Goal: Information Seeking & Learning: Learn about a topic

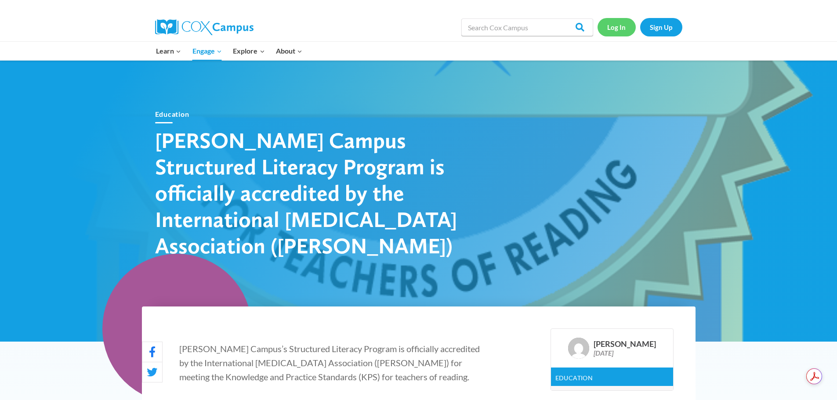
click at [618, 23] on link "Log In" at bounding box center [616, 27] width 38 height 18
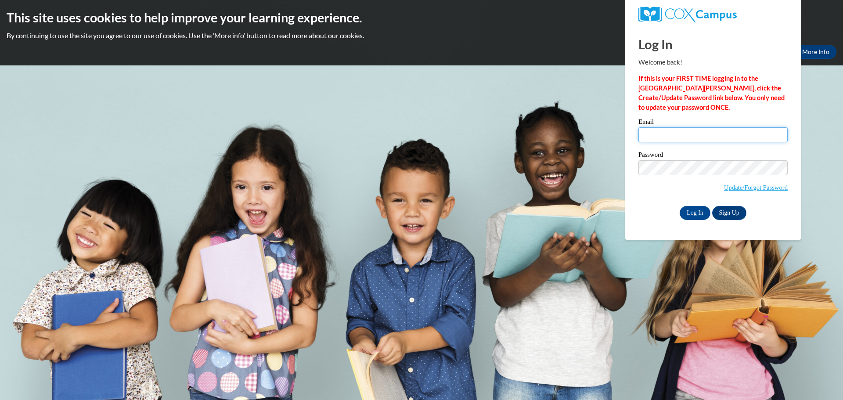
type input "alexandria.gorney@rusd.org"
click at [699, 210] on input "Log In" at bounding box center [695, 213] width 31 height 14
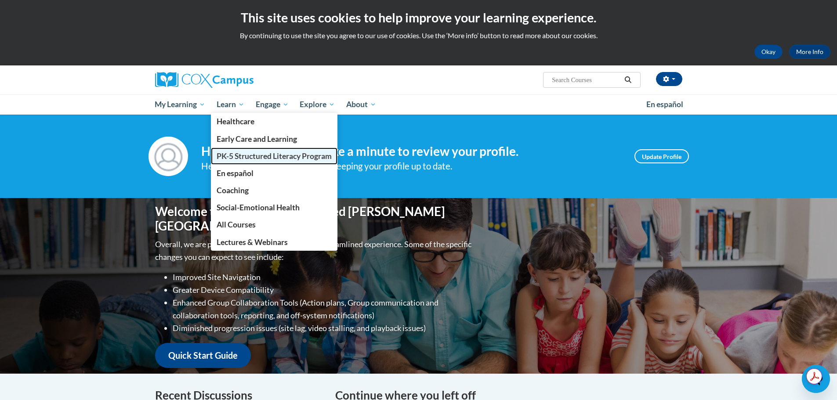
click at [235, 151] on link "PK-5 Structured Literacy Program" at bounding box center [274, 156] width 126 height 17
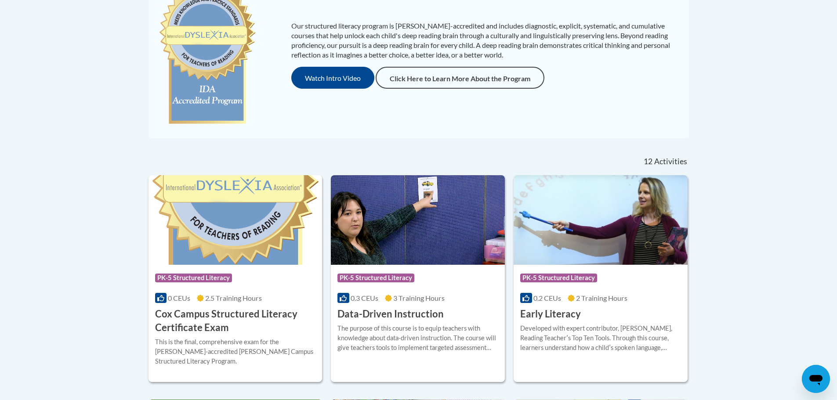
scroll to position [226, 0]
click at [415, 283] on span "PK-5 Structured Literacy" at bounding box center [376, 278] width 79 height 11
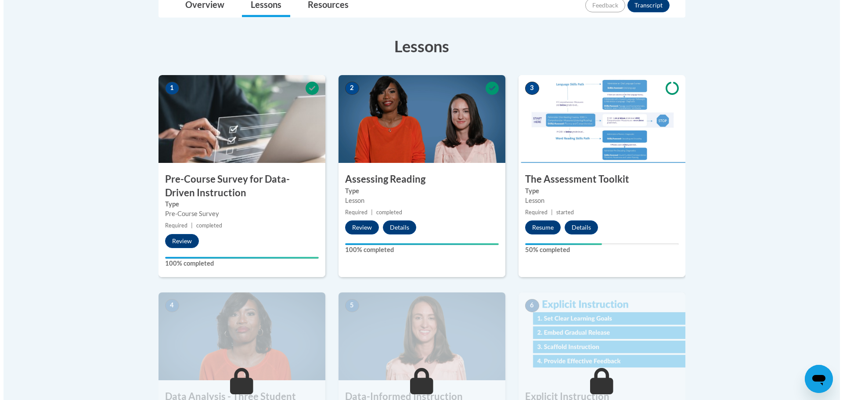
scroll to position [221, 0]
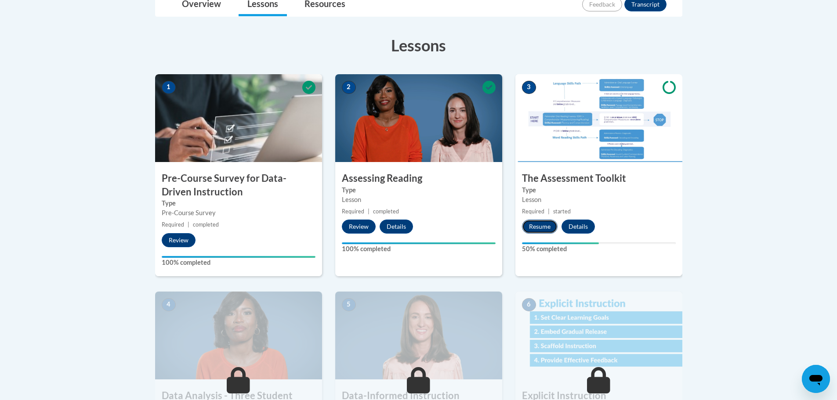
click at [540, 230] on button "Resume" at bounding box center [540, 227] width 36 height 14
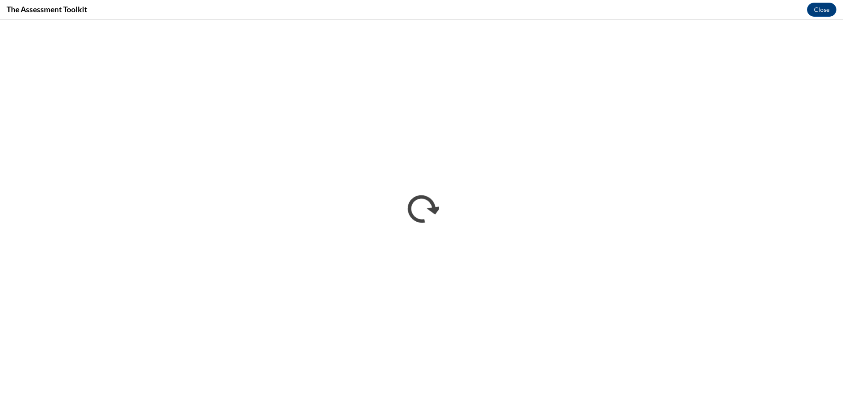
scroll to position [0, 0]
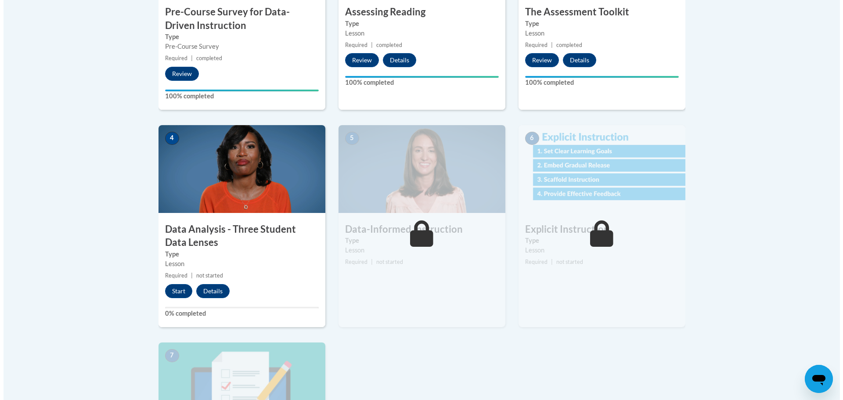
scroll to position [388, 0]
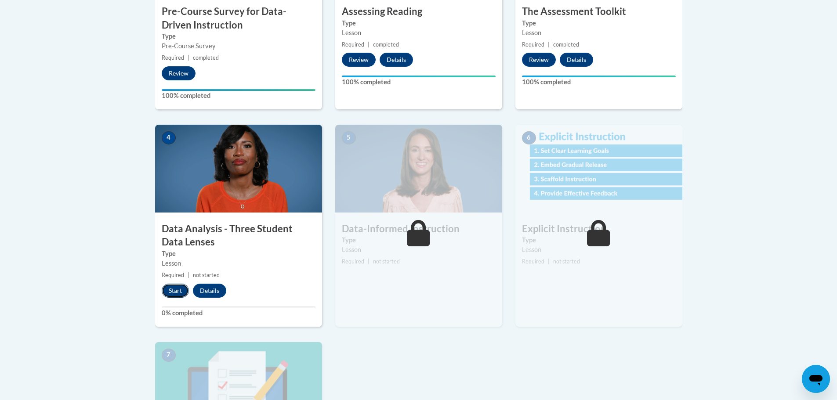
click at [172, 292] on button "Start" at bounding box center [175, 291] width 27 height 14
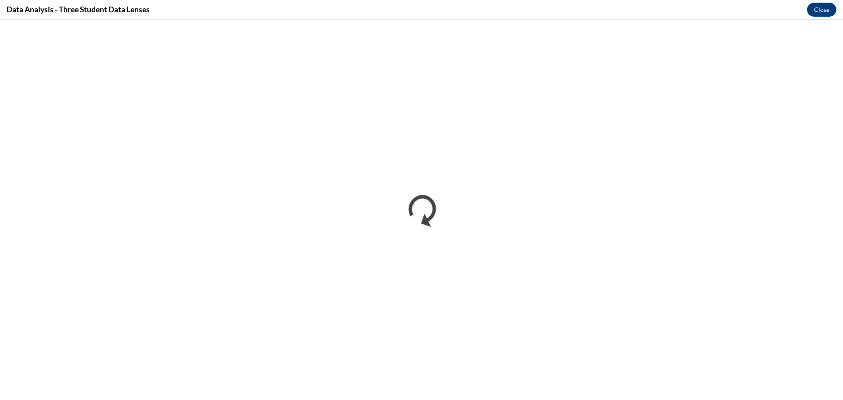
scroll to position [0, 0]
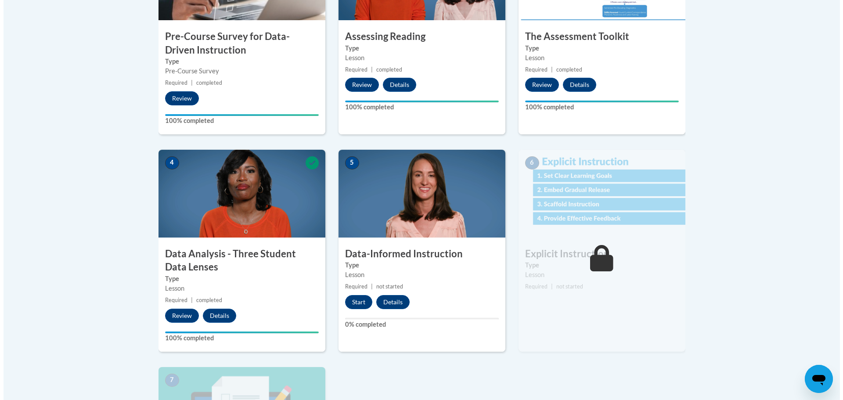
scroll to position [363, 0]
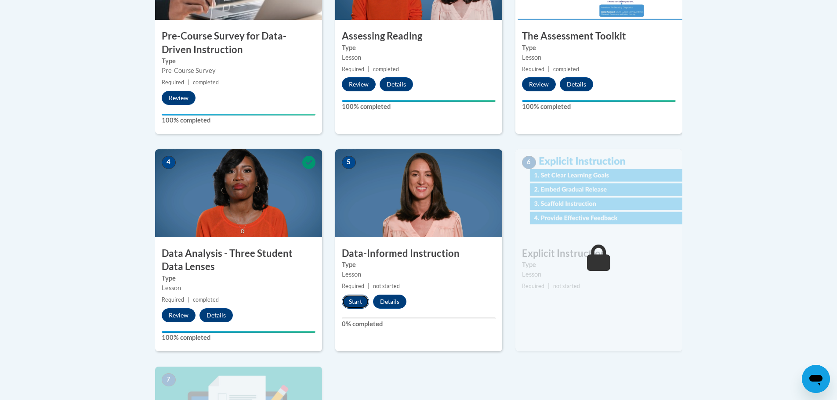
click at [350, 305] on button "Start" at bounding box center [355, 302] width 27 height 14
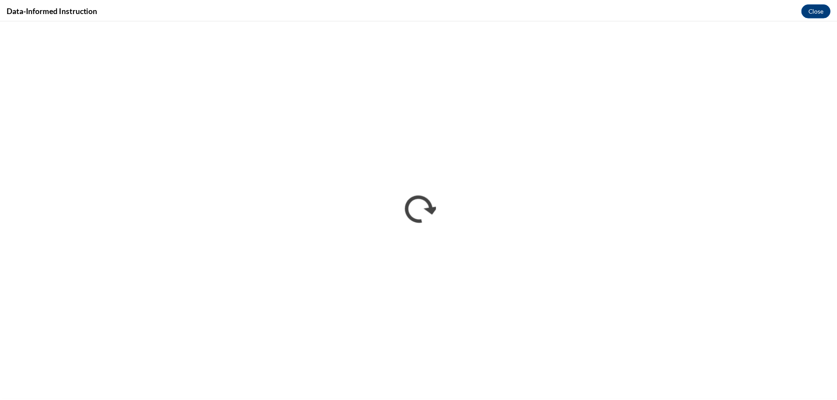
scroll to position [0, 0]
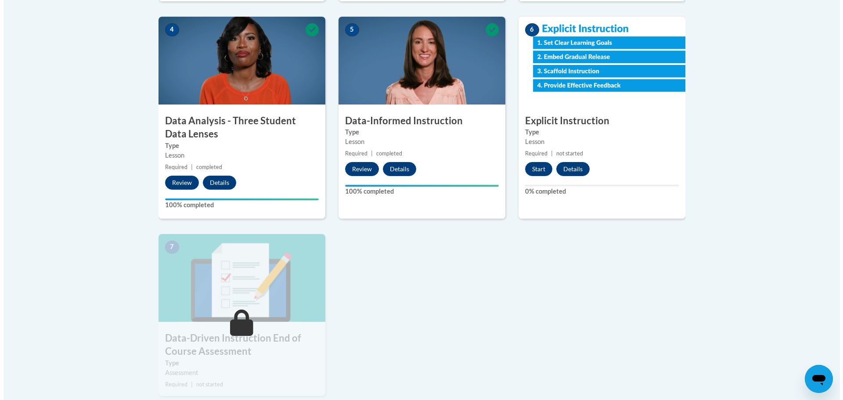
scroll to position [496, 0]
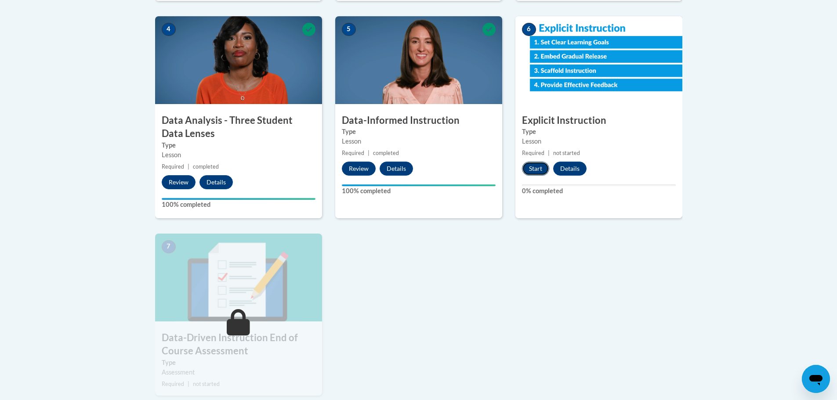
click at [532, 175] on button "Start" at bounding box center [535, 169] width 27 height 14
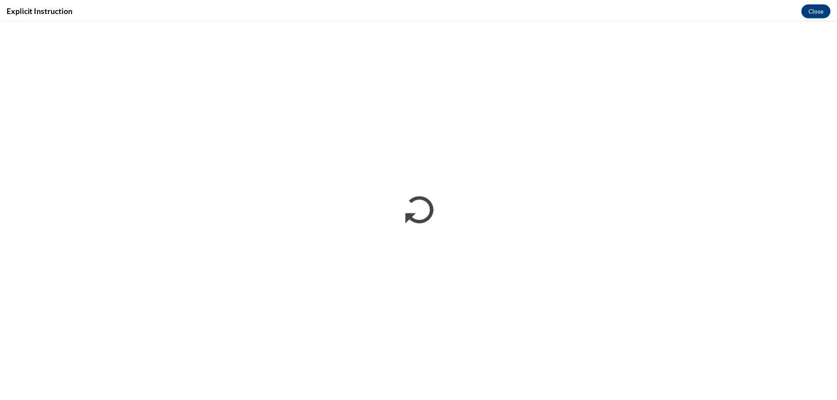
scroll to position [0, 0]
click at [821, 13] on button "Close" at bounding box center [821, 10] width 29 height 14
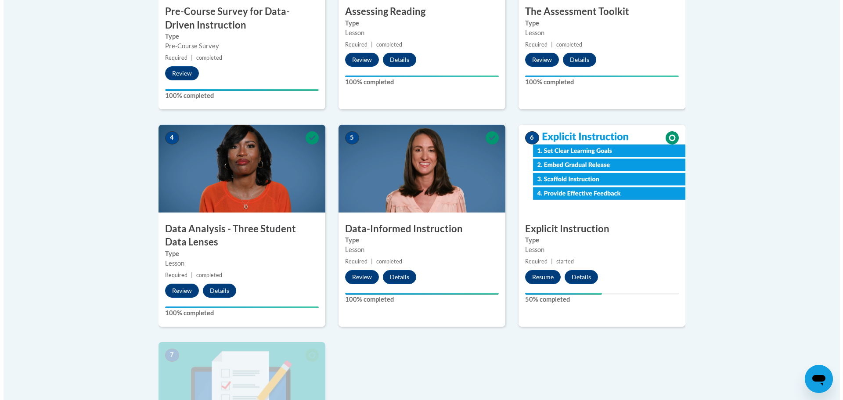
scroll to position [369, 0]
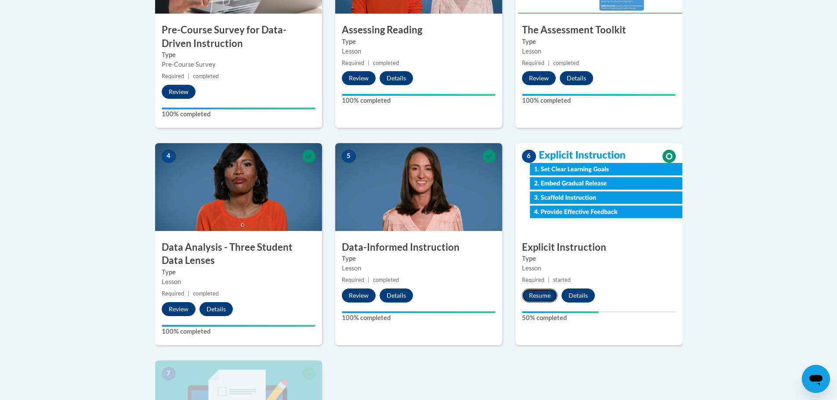
click at [529, 298] on button "Resume" at bounding box center [540, 296] width 36 height 14
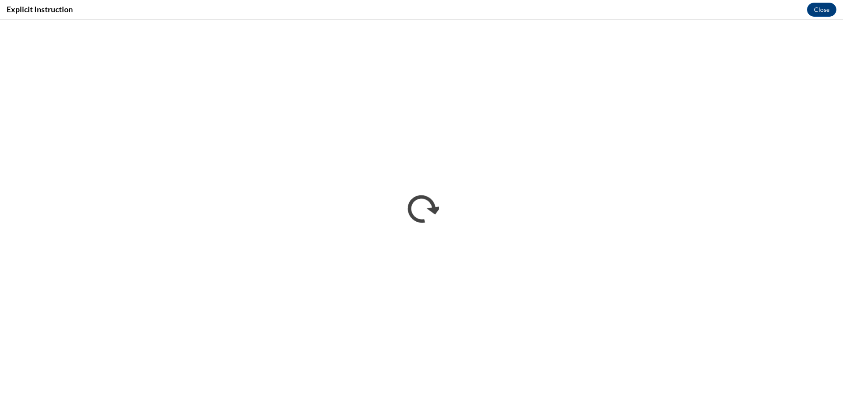
scroll to position [0, 0]
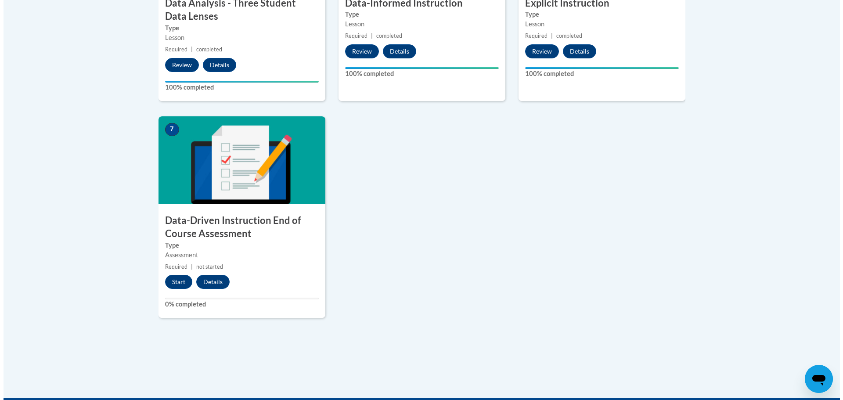
scroll to position [614, 0]
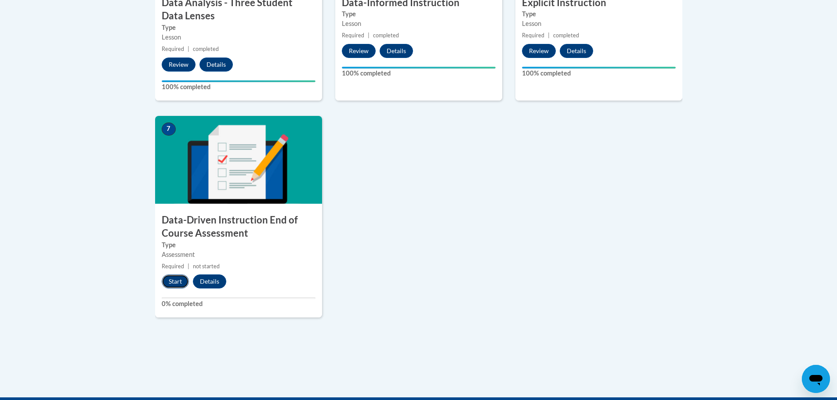
click at [177, 284] on button "Start" at bounding box center [175, 281] width 27 height 14
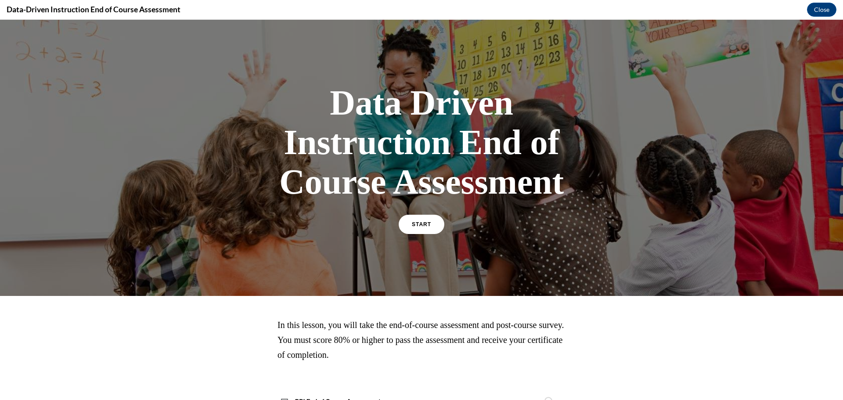
scroll to position [0, 0]
click at [399, 242] on div "START" at bounding box center [422, 228] width 46 height 27
click at [426, 228] on span "START" at bounding box center [422, 224] width 20 height 7
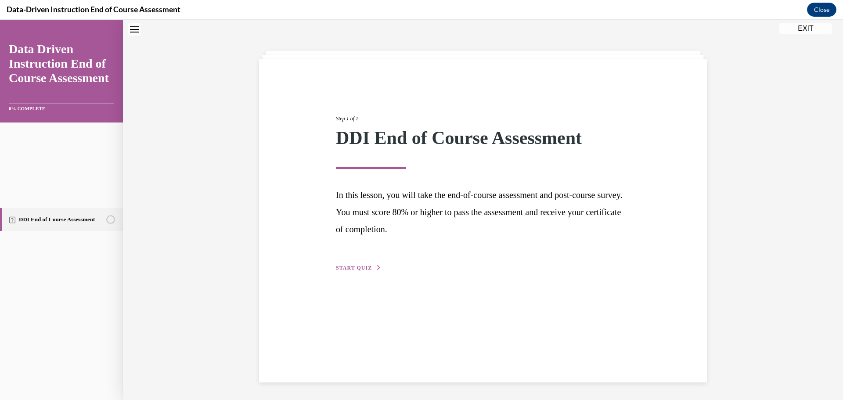
scroll to position [114, 0]
click at [342, 271] on span "START QUIZ" at bounding box center [354, 268] width 36 height 6
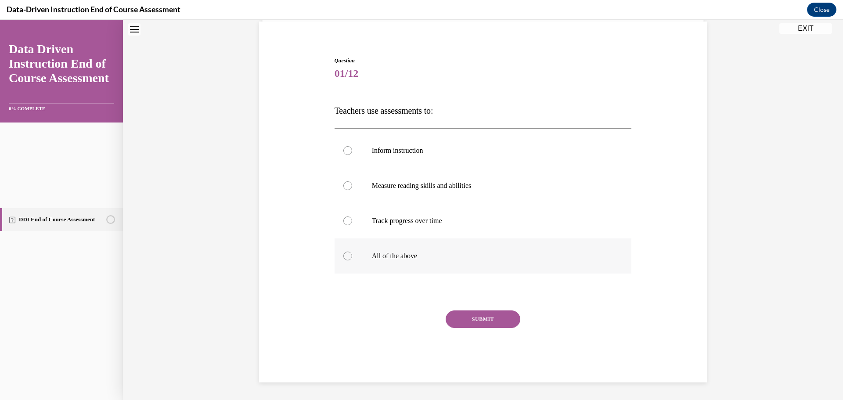
click at [386, 274] on label "All of the above" at bounding box center [483, 255] width 297 height 35
click at [352, 260] on input "All of the above" at bounding box center [347, 256] width 9 height 9
radio input "true"
click at [502, 311] on button "SUBMIT" at bounding box center [483, 320] width 75 height 18
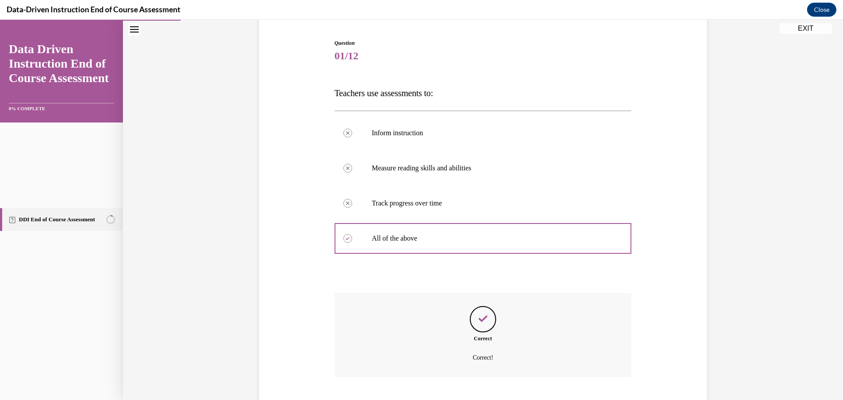
scroll to position [394, 0]
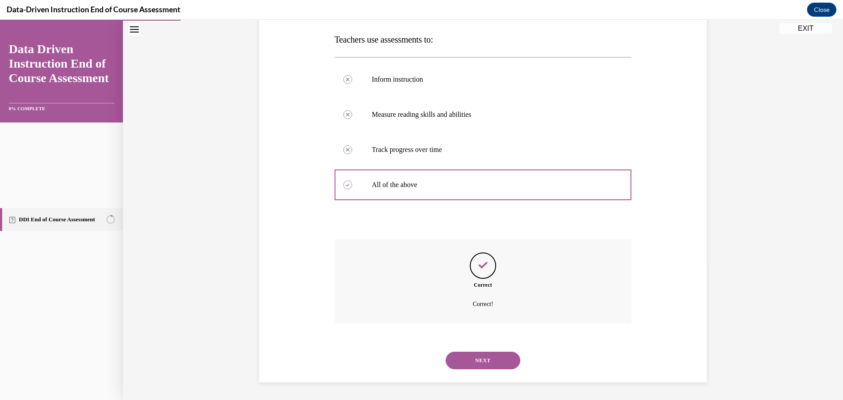
click at [500, 352] on button "NEXT" at bounding box center [483, 361] width 75 height 18
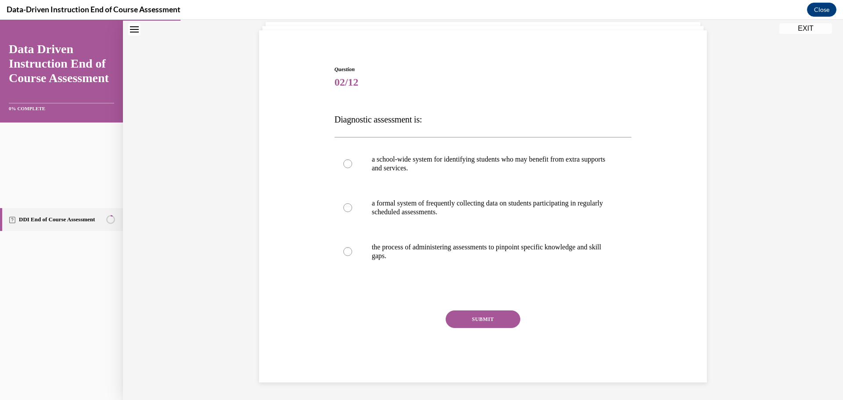
scroll to position [113, 0]
click at [491, 260] on p "the process of administering assessments to pinpoint specific knowledge and ski…" at bounding box center [491, 252] width 238 height 18
click at [352, 256] on input "the process of administering assessments to pinpoint specific knowledge and ski…" at bounding box center [347, 251] width 9 height 9
radio input "true"
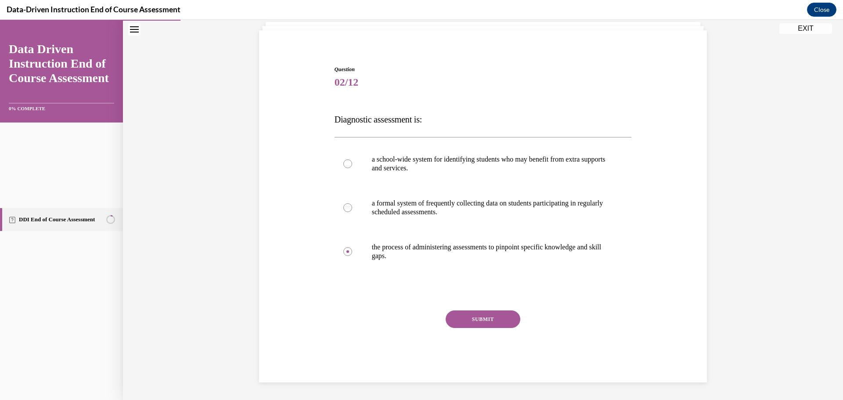
click at [497, 316] on button "SUBMIT" at bounding box center [483, 320] width 75 height 18
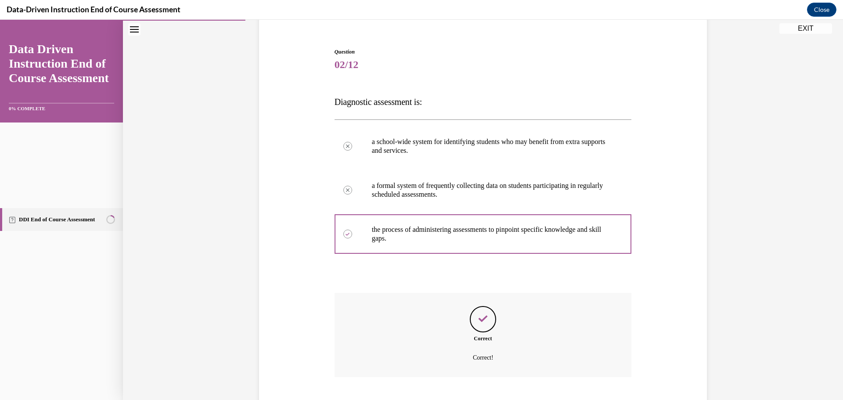
scroll to position [381, 0]
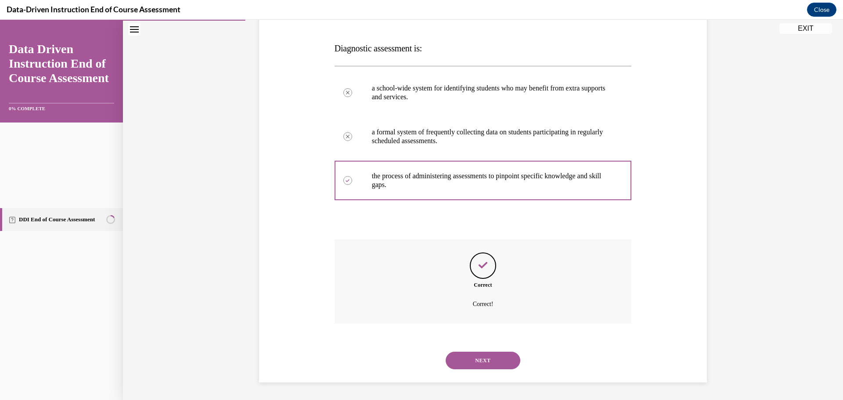
click at [490, 352] on button "NEXT" at bounding box center [483, 361] width 75 height 18
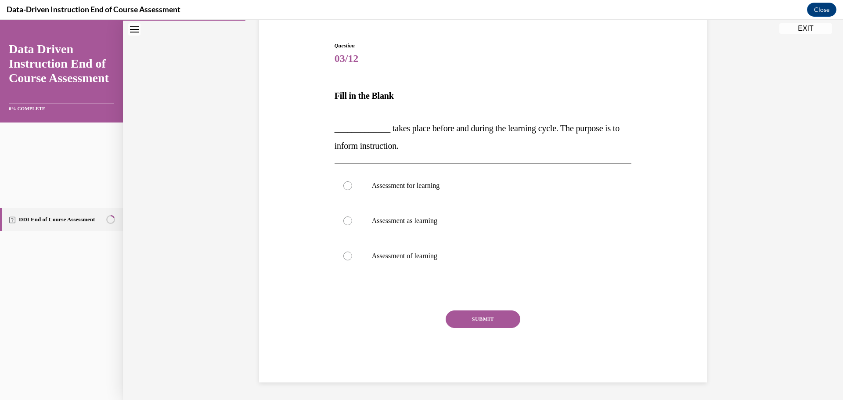
scroll to position [144, 0]
click at [436, 190] on p "Assessment for learning" at bounding box center [491, 185] width 238 height 9
click at [352, 190] on input "Assessment for learning" at bounding box center [347, 185] width 9 height 9
radio input "true"
click at [409, 274] on label "Assessment of learning" at bounding box center [483, 255] width 297 height 35
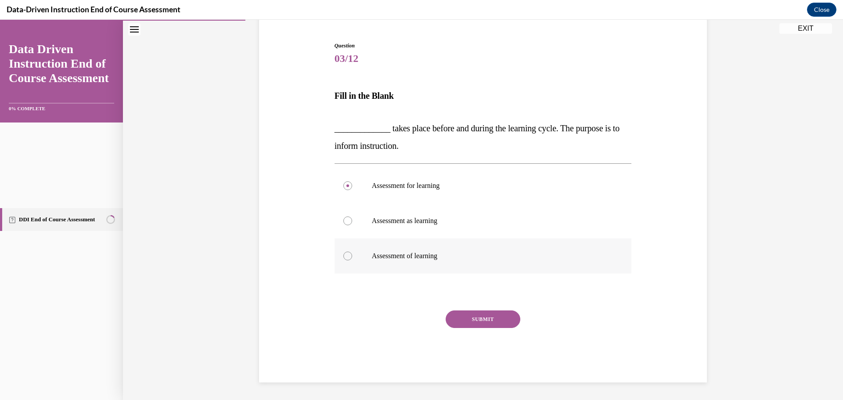
click at [352, 260] on input "Assessment of learning" at bounding box center [347, 256] width 9 height 9
radio input "true"
click at [480, 328] on button "SUBMIT" at bounding box center [483, 320] width 75 height 18
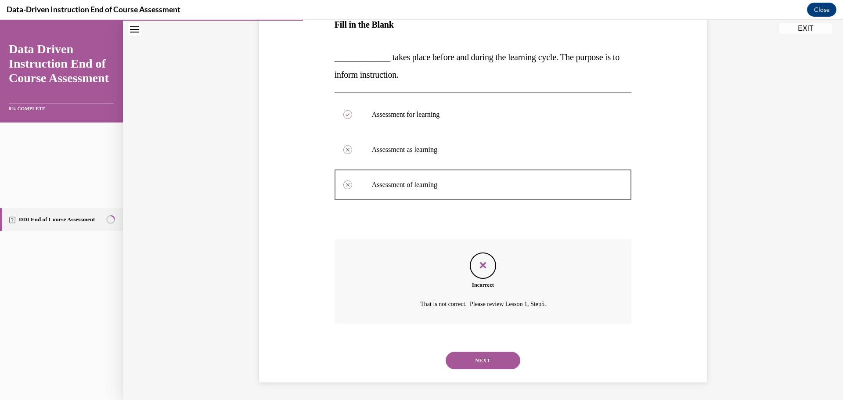
scroll to position [383, 0]
click at [517, 352] on button "NEXT" at bounding box center [483, 361] width 75 height 18
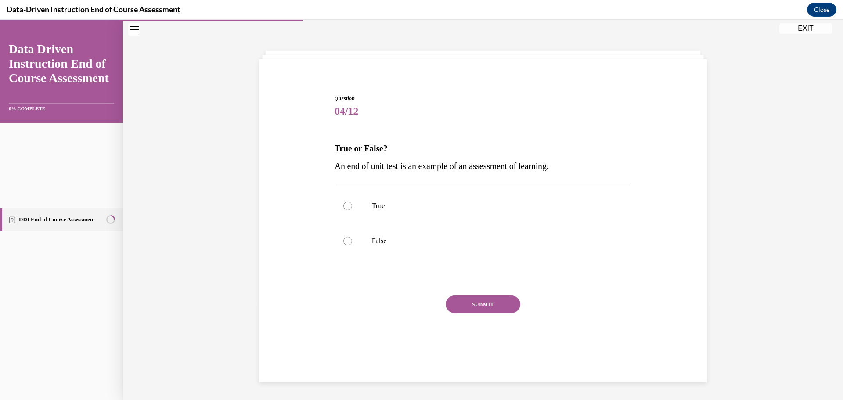
scroll to position [92, 0]
click at [382, 210] on p "True" at bounding box center [491, 206] width 238 height 9
click at [352, 210] on input "True" at bounding box center [347, 206] width 9 height 9
radio input "true"
click at [483, 313] on button "SUBMIT" at bounding box center [483, 305] width 75 height 18
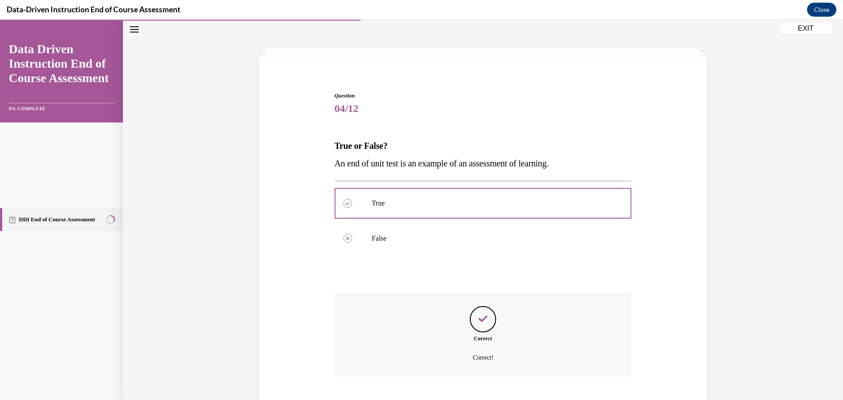
scroll to position [307, 0]
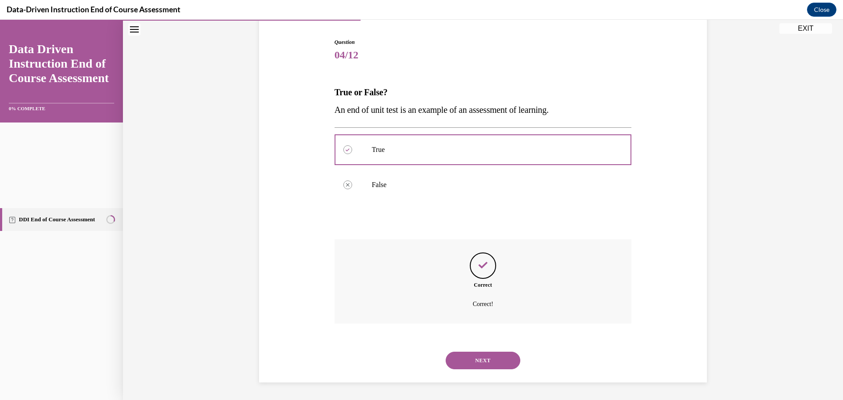
click at [497, 352] on button "NEXT" at bounding box center [483, 361] width 75 height 18
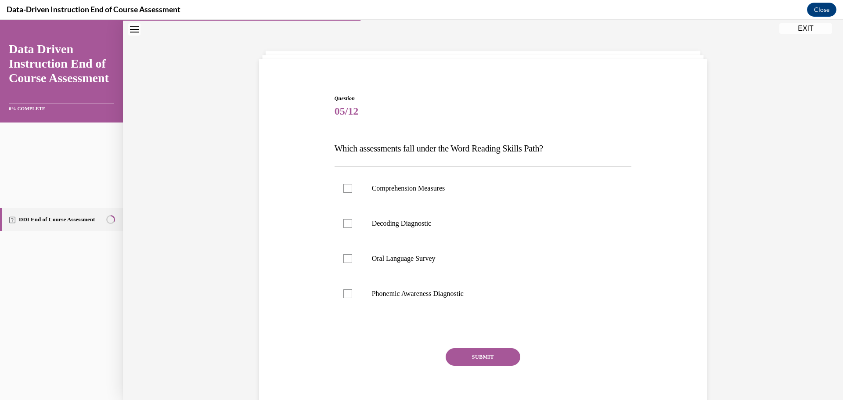
scroll to position [171, 0]
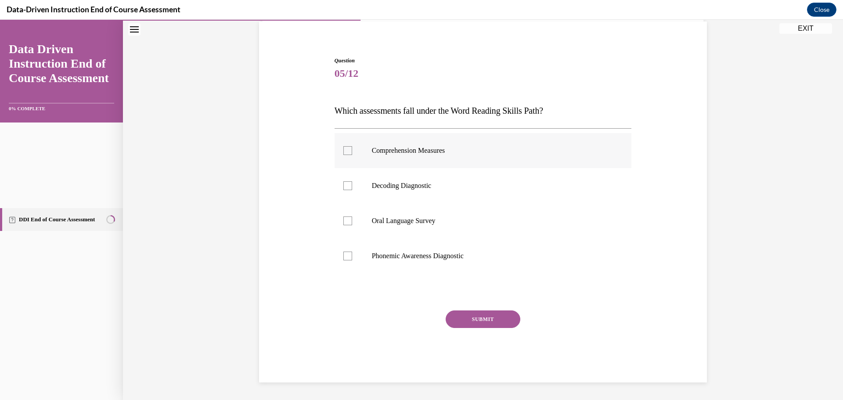
click at [362, 141] on label "Comprehension Measures" at bounding box center [483, 150] width 297 height 35
click at [352, 146] on input "Comprehension Measures" at bounding box center [347, 150] width 9 height 9
checkbox input "true"
click at [343, 190] on div at bounding box center [347, 185] width 9 height 9
click at [343, 190] on input "Decoding Diagnostic" at bounding box center [347, 185] width 9 height 9
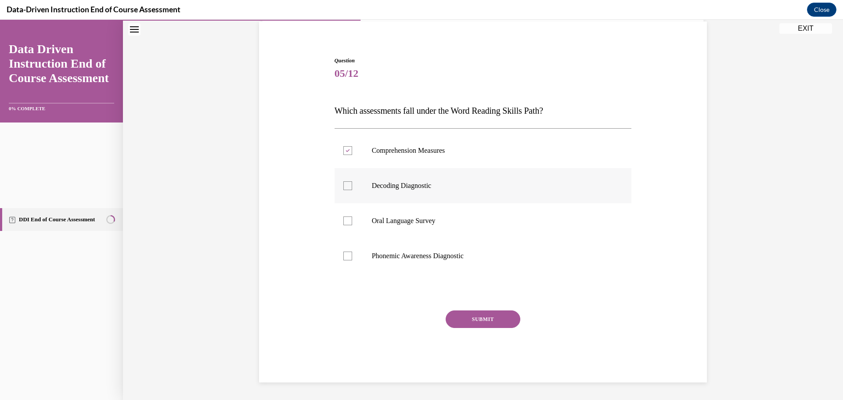
checkbox input "true"
click at [343, 260] on div at bounding box center [347, 256] width 9 height 9
click at [343, 260] on input "Phonemic Awareness Diagnostic" at bounding box center [347, 256] width 9 height 9
click at [343, 260] on div at bounding box center [347, 256] width 9 height 9
click at [343, 260] on input "Phonemic Awareness Diagnostic" at bounding box center [347, 256] width 9 height 9
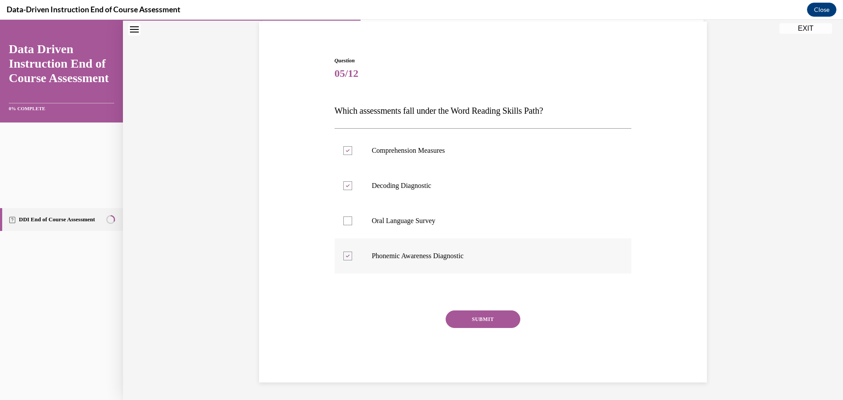
checkbox input "false"
click at [343, 225] on div at bounding box center [347, 221] width 9 height 9
click at [343, 225] on input "Oral Language Survey" at bounding box center [347, 221] width 9 height 9
checkbox input "true"
click at [480, 328] on button "SUBMIT" at bounding box center [483, 320] width 75 height 18
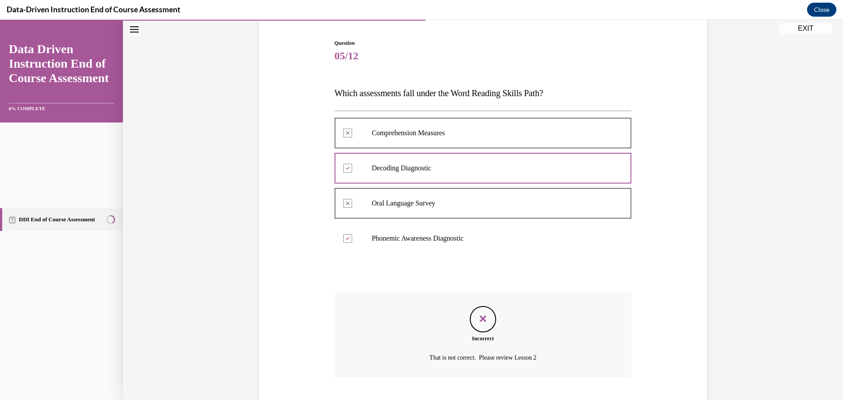
scroll to position [380, 0]
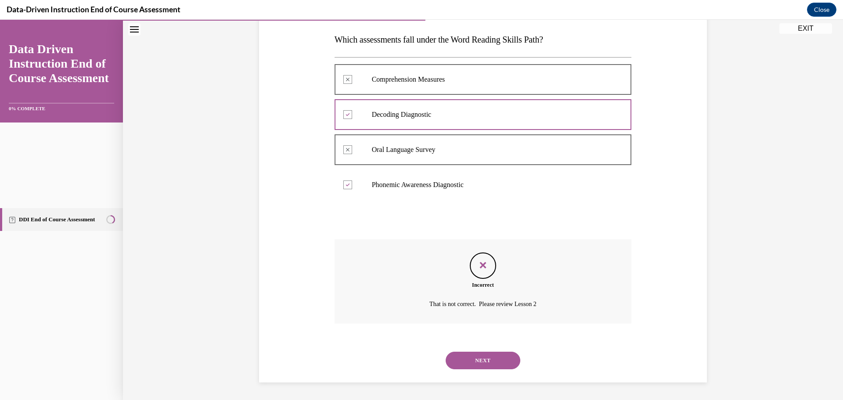
click at [503, 352] on button "NEXT" at bounding box center [483, 361] width 75 height 18
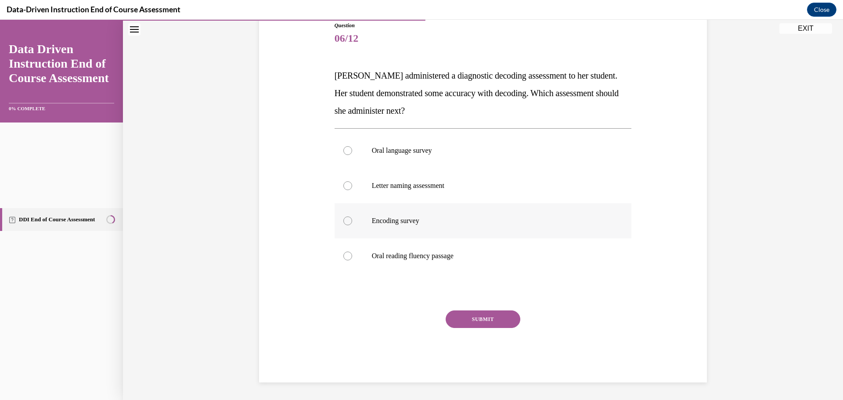
scroll to position [206, 0]
click at [413, 146] on p "Oral language survey" at bounding box center [491, 150] width 238 height 9
click at [352, 146] on input "Oral language survey" at bounding box center [347, 150] width 9 height 9
radio input "true"
click at [512, 328] on button "SUBMIT" at bounding box center [483, 320] width 75 height 18
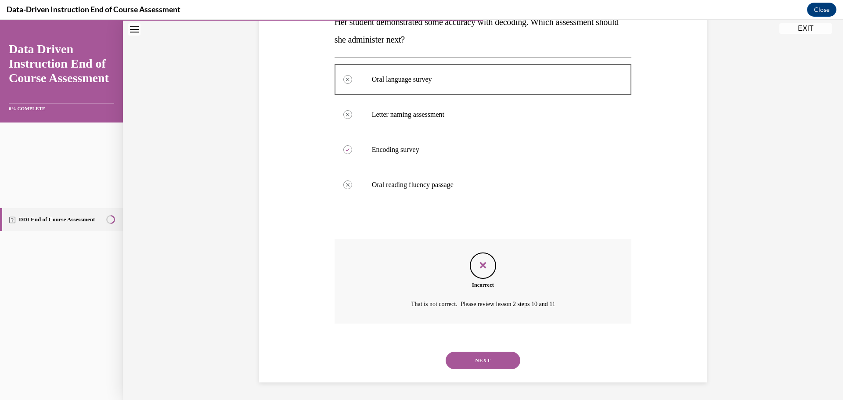
scroll to position [413, 0]
click at [514, 352] on button "NEXT" at bounding box center [483, 361] width 75 height 18
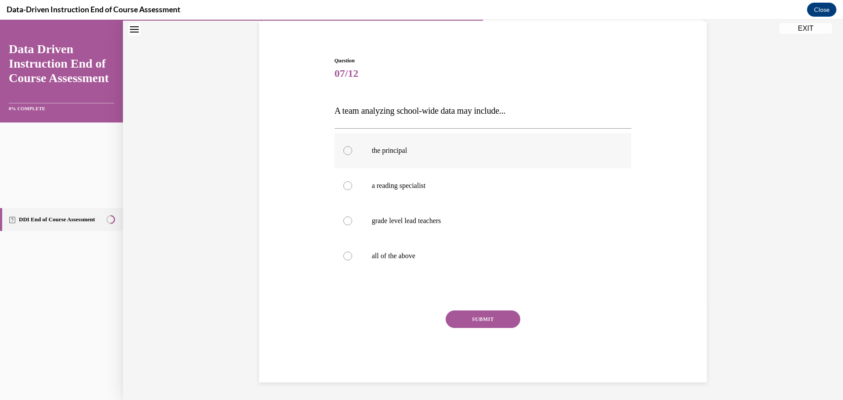
scroll to position [92, 0]
click at [347, 274] on label "all of the above" at bounding box center [483, 255] width 297 height 35
click at [347, 260] on input "all of the above" at bounding box center [347, 256] width 9 height 9
radio input "true"
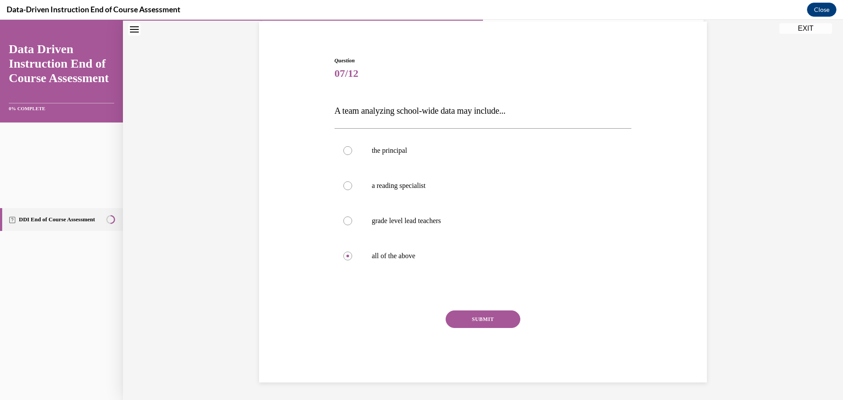
click at [499, 317] on button "SUBMIT" at bounding box center [483, 320] width 75 height 18
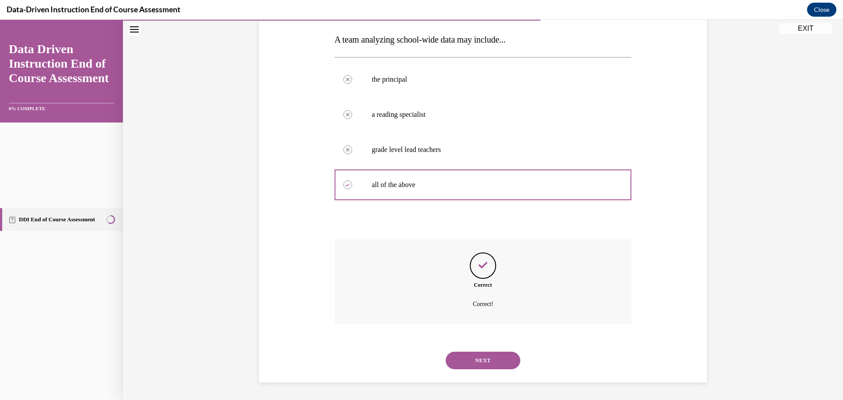
scroll to position [390, 0]
click at [504, 352] on button "NEXT" at bounding box center [483, 361] width 75 height 18
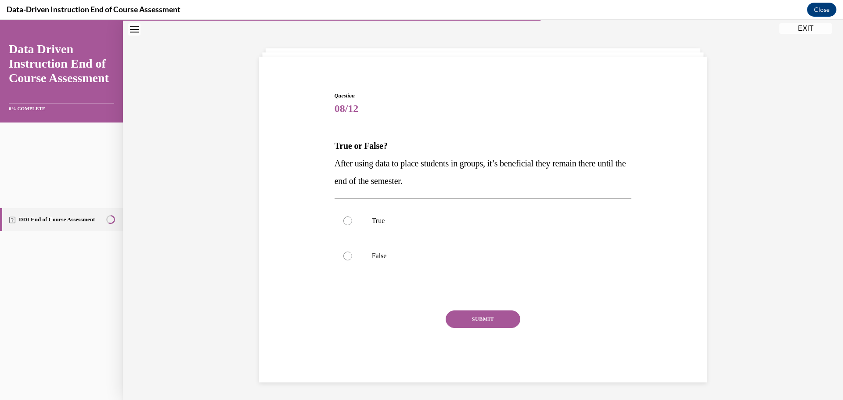
scroll to position [44, 0]
click at [395, 274] on label "False" at bounding box center [483, 255] width 297 height 35
click at [352, 260] on input "False" at bounding box center [347, 256] width 9 height 9
radio input "true"
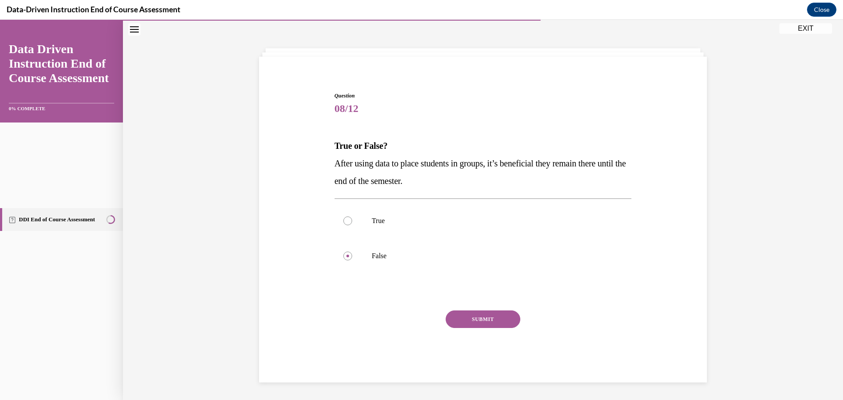
click at [513, 311] on button "SUBMIT" at bounding box center [483, 320] width 75 height 18
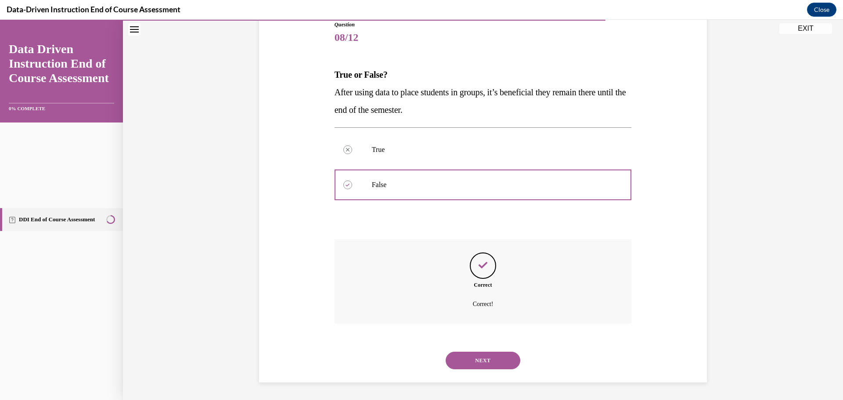
scroll to position [330, 0]
click at [493, 352] on button "NEXT" at bounding box center [483, 361] width 75 height 18
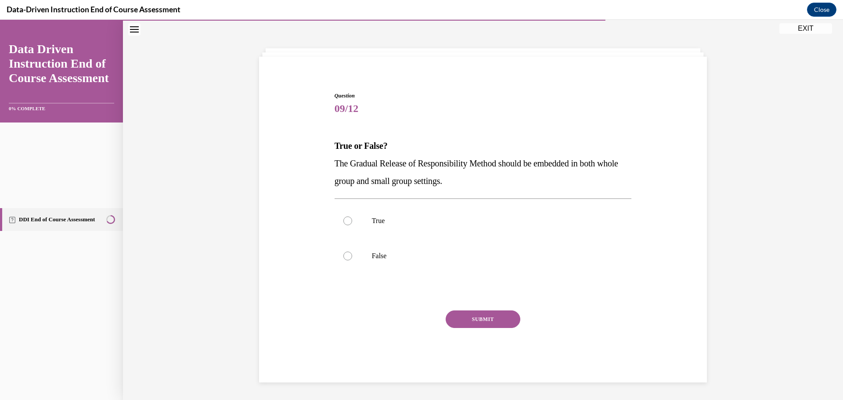
scroll to position [119, 0]
click at [394, 238] on label "True" at bounding box center [483, 220] width 297 height 35
click at [352, 225] on input "True" at bounding box center [347, 221] width 9 height 9
radio input "true"
click at [482, 328] on button "SUBMIT" at bounding box center [483, 320] width 75 height 18
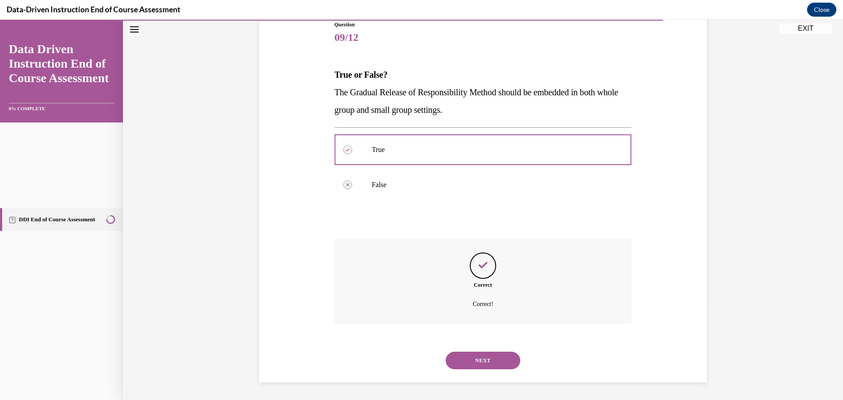
scroll to position [330, 0]
click at [506, 356] on div "NEXT" at bounding box center [483, 360] width 297 height 35
click at [509, 352] on button "NEXT" at bounding box center [483, 361] width 75 height 18
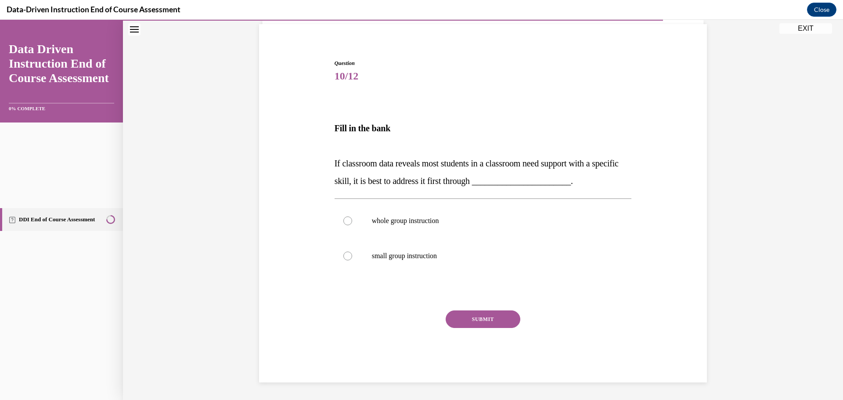
scroll to position [256, 0]
click at [448, 217] on p "whole group instruction" at bounding box center [491, 221] width 238 height 9
click at [352, 217] on input "whole group instruction" at bounding box center [347, 221] width 9 height 9
radio input "true"
click at [491, 328] on button "SUBMIT" at bounding box center [483, 320] width 75 height 18
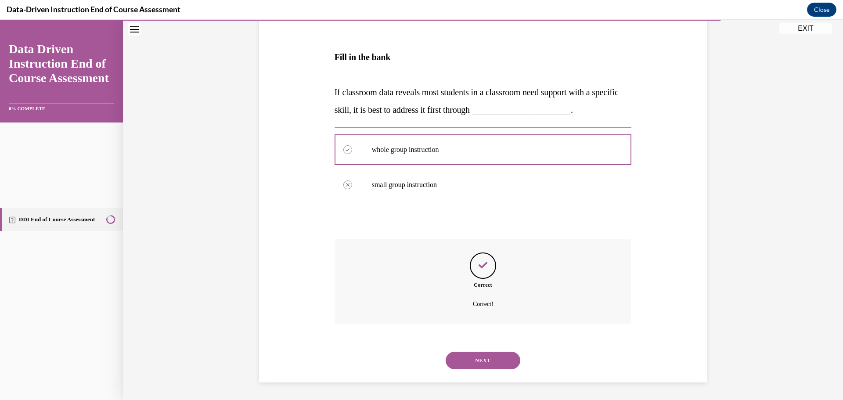
scroll to position [417, 0]
click at [490, 352] on button "NEXT" at bounding box center [483, 361] width 75 height 18
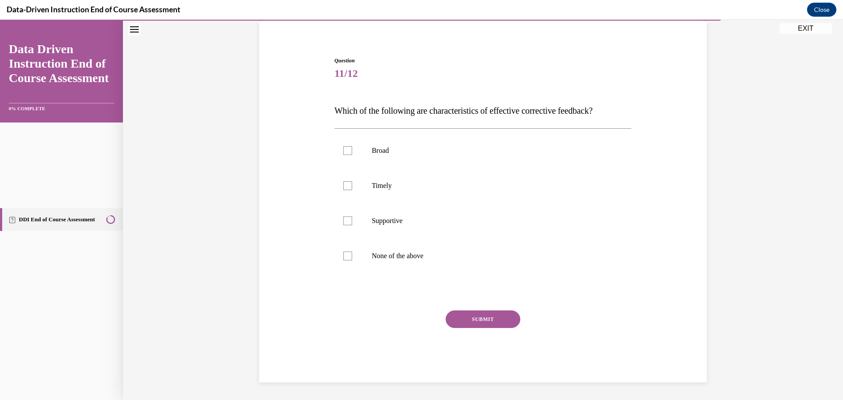
scroll to position [112, 0]
click at [347, 238] on label "Supportive" at bounding box center [483, 220] width 297 height 35
click at [347, 225] on input "Supportive" at bounding box center [347, 221] width 9 height 9
checkbox input "true"
click at [343, 203] on label "Timely" at bounding box center [483, 185] width 297 height 35
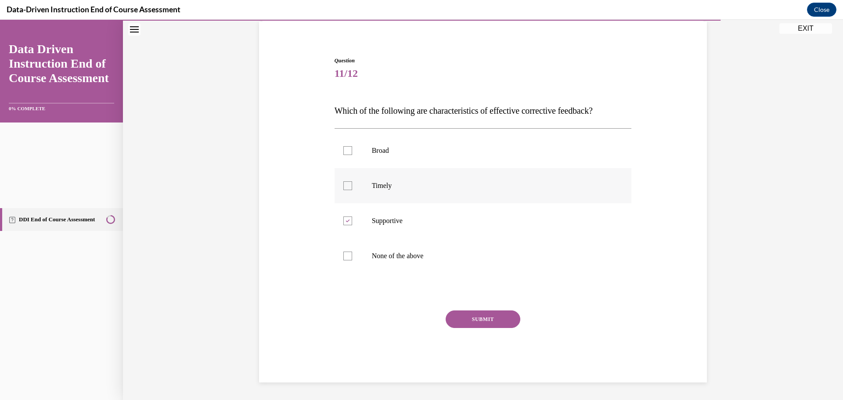
click at [343, 190] on input "Timely" at bounding box center [347, 185] width 9 height 9
checkbox input "true"
click at [497, 314] on button "SUBMIT" at bounding box center [483, 320] width 75 height 18
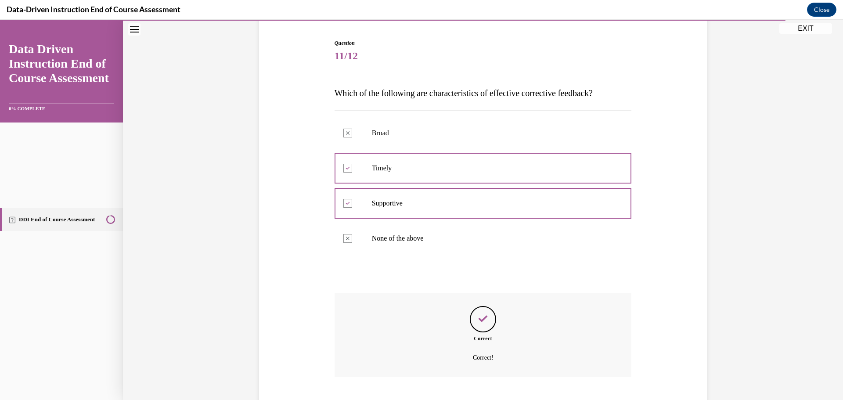
scroll to position [390, 0]
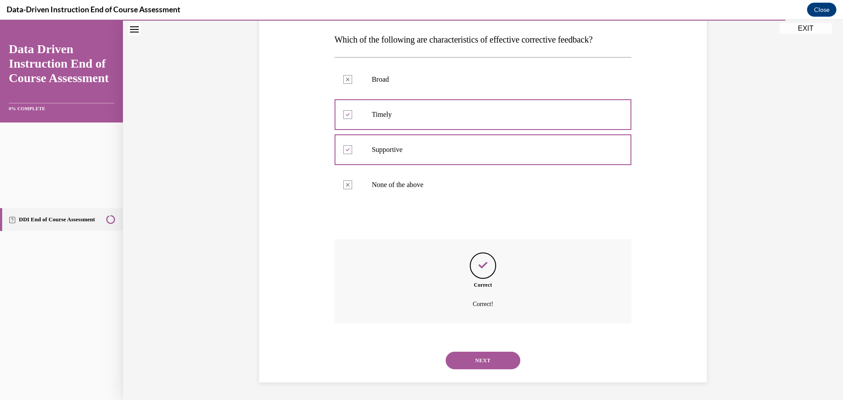
click at [504, 352] on button "NEXT" at bounding box center [483, 361] width 75 height 18
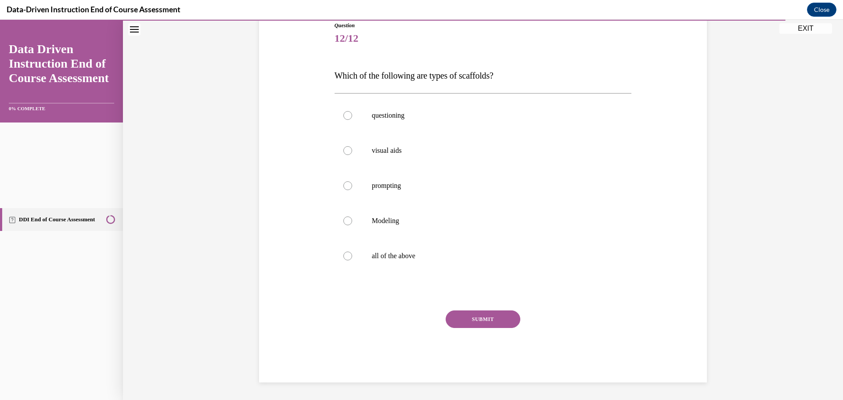
scroll to position [203, 0]
click at [416, 274] on label "all of the above" at bounding box center [483, 255] width 297 height 35
click at [352, 260] on input "all of the above" at bounding box center [347, 256] width 9 height 9
radio input "true"
click at [507, 311] on button "SUBMIT" at bounding box center [483, 320] width 75 height 18
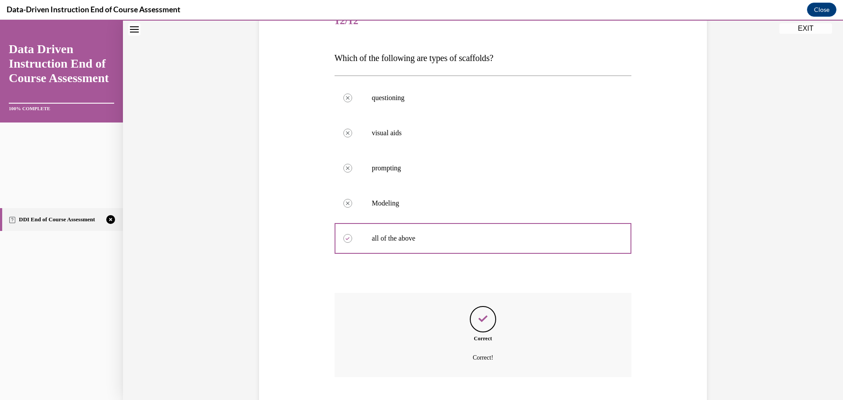
scroll to position [443, 0]
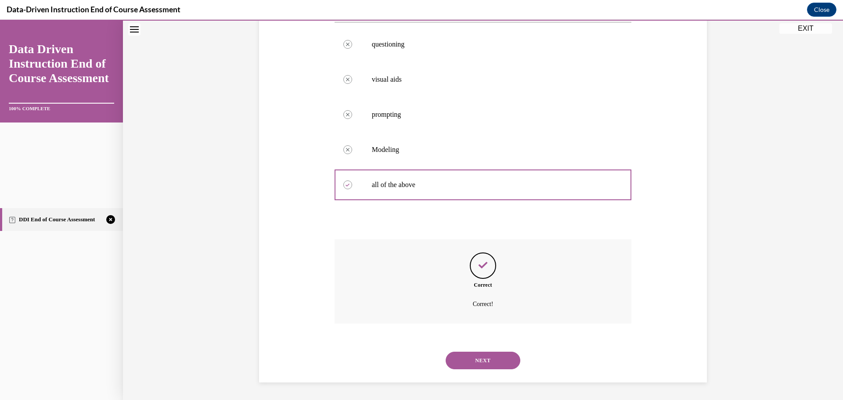
click at [503, 352] on button "NEXT" at bounding box center [483, 361] width 75 height 18
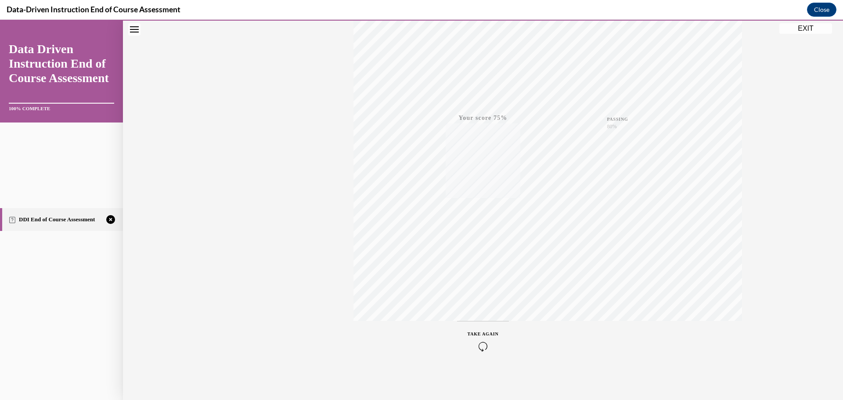
scroll to position [294, 0]
click at [499, 331] on div "TAKE AGAIN" at bounding box center [483, 341] width 31 height 21
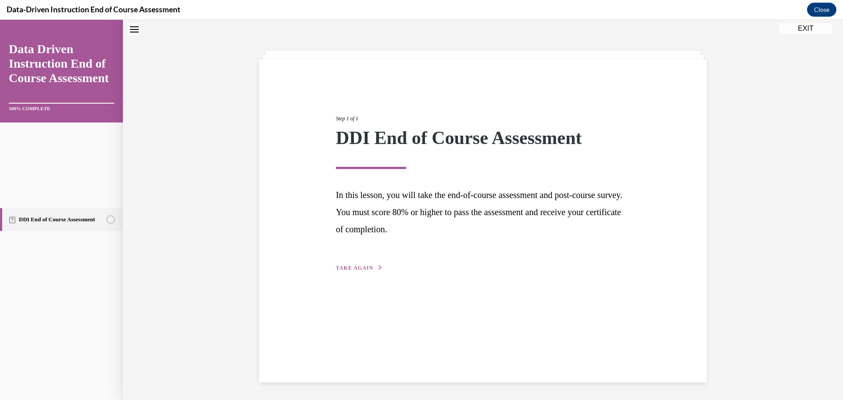
scroll to position [114, 0]
click at [372, 271] on span "TAKE AGAIN" at bounding box center [354, 268] width 37 height 6
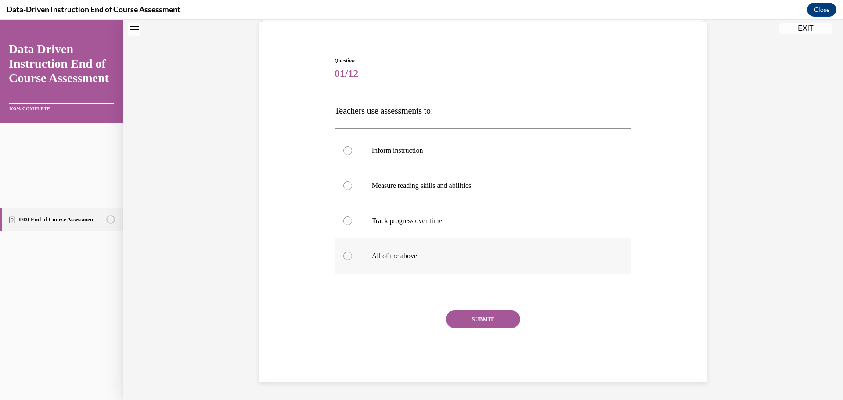
click at [378, 260] on p "All of the above" at bounding box center [491, 256] width 238 height 9
click at [352, 260] on input "All of the above" at bounding box center [347, 256] width 9 height 9
radio input "true"
click at [486, 311] on button "SUBMIT" at bounding box center [483, 320] width 75 height 18
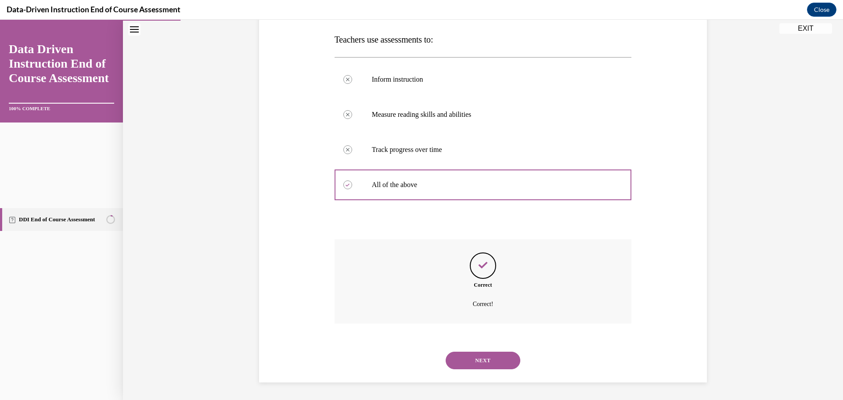
scroll to position [394, 0]
click at [511, 352] on button "NEXT" at bounding box center [483, 361] width 75 height 18
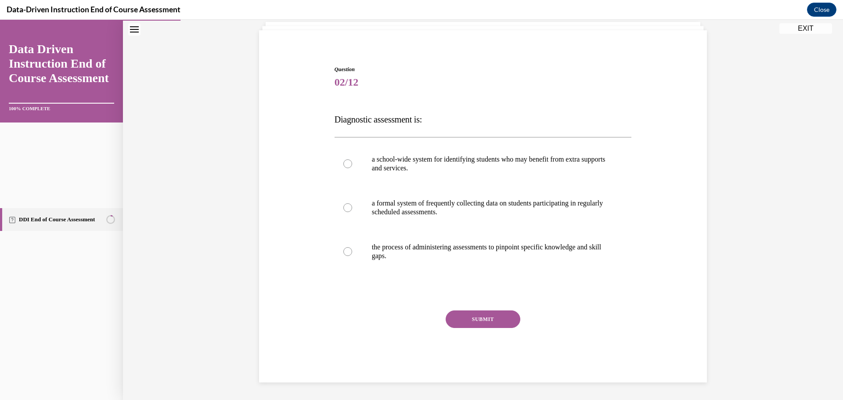
scroll to position [111, 0]
click at [440, 274] on label "the process of administering assessments to pinpoint specific knowledge and ski…" at bounding box center [483, 252] width 297 height 44
click at [352, 256] on input "the process of administering assessments to pinpoint specific knowledge and ski…" at bounding box center [347, 251] width 9 height 9
radio input "true"
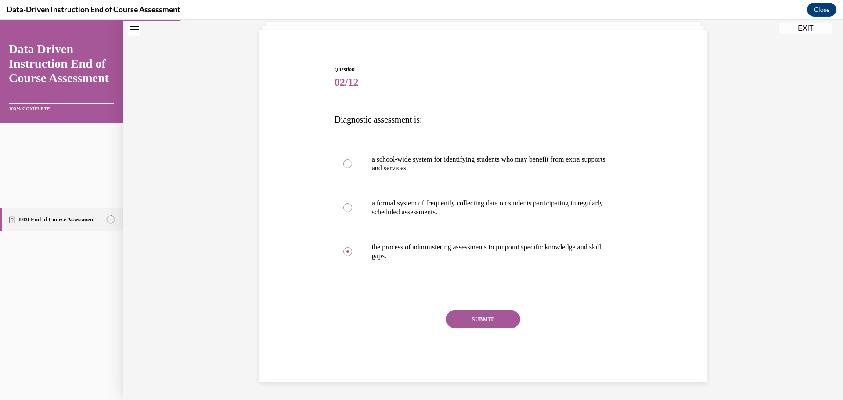
click at [488, 311] on button "SUBMIT" at bounding box center [483, 320] width 75 height 18
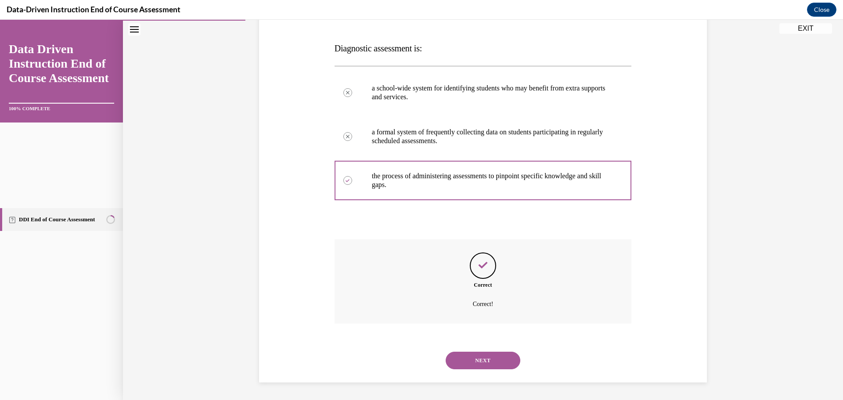
scroll to position [381, 0]
click at [536, 357] on div "NEXT" at bounding box center [483, 360] width 297 height 35
click at [520, 352] on button "NEXT" at bounding box center [483, 361] width 75 height 18
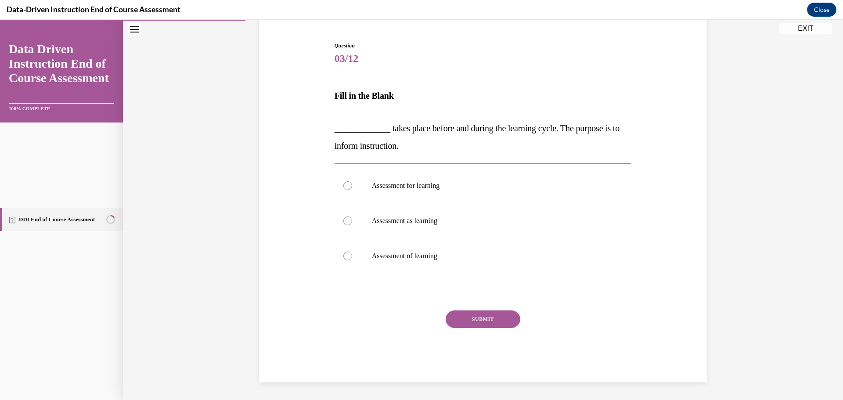
scroll to position [154, 0]
click at [456, 260] on p "Assessment of learning" at bounding box center [491, 256] width 238 height 9
click at [352, 260] on input "Assessment of learning" at bounding box center [347, 256] width 9 height 9
radio input "true"
click at [449, 190] on p "Assessment for learning" at bounding box center [491, 185] width 238 height 9
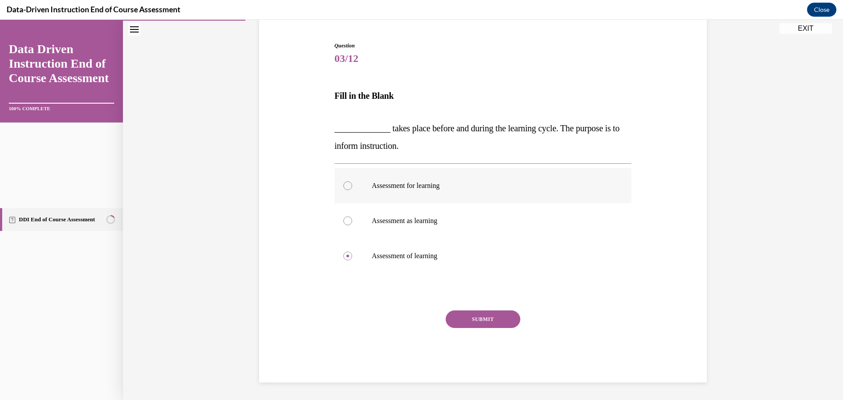
click at [352, 190] on input "Assessment for learning" at bounding box center [347, 185] width 9 height 9
radio input "true"
click at [481, 328] on button "SUBMIT" at bounding box center [483, 320] width 75 height 18
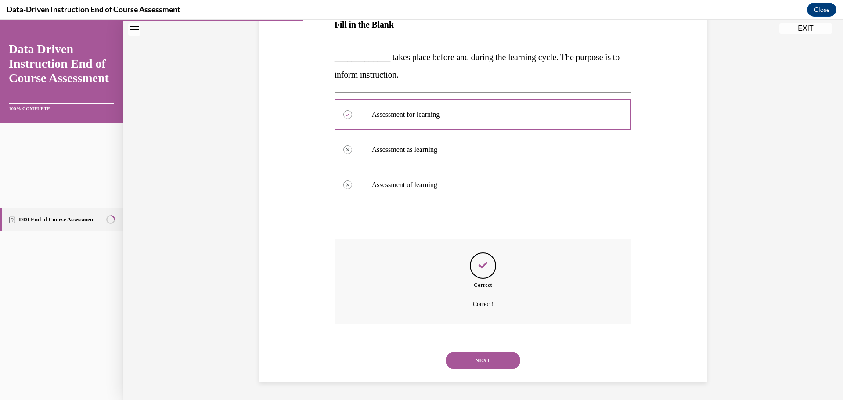
scroll to position [383, 0]
click at [512, 352] on button "NEXT" at bounding box center [483, 361] width 75 height 18
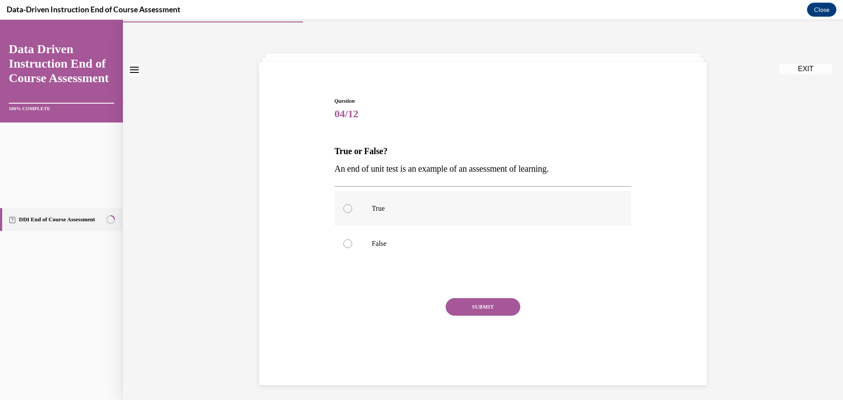
scroll to position [27, 0]
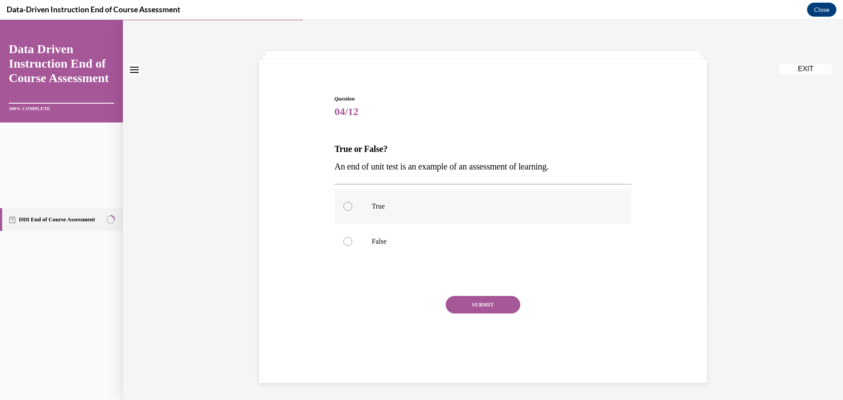
click at [449, 211] on p "True" at bounding box center [491, 206] width 238 height 9
click at [352, 211] on input "True" at bounding box center [347, 206] width 9 height 9
radio input "true"
click at [505, 296] on button "SUBMIT" at bounding box center [483, 305] width 75 height 18
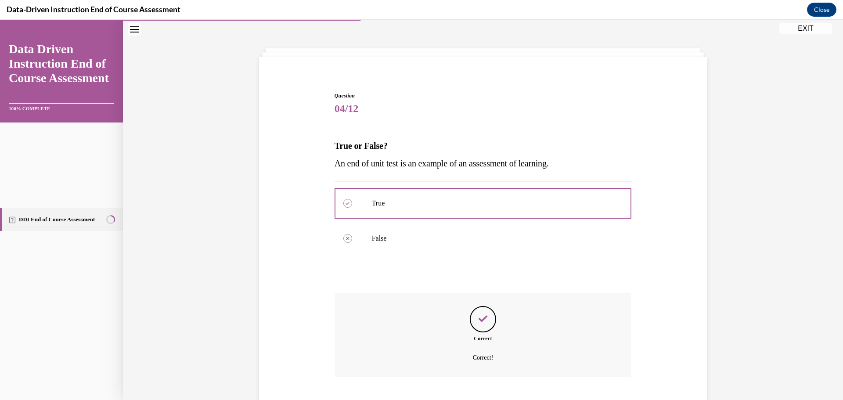
scroll to position [307, 0]
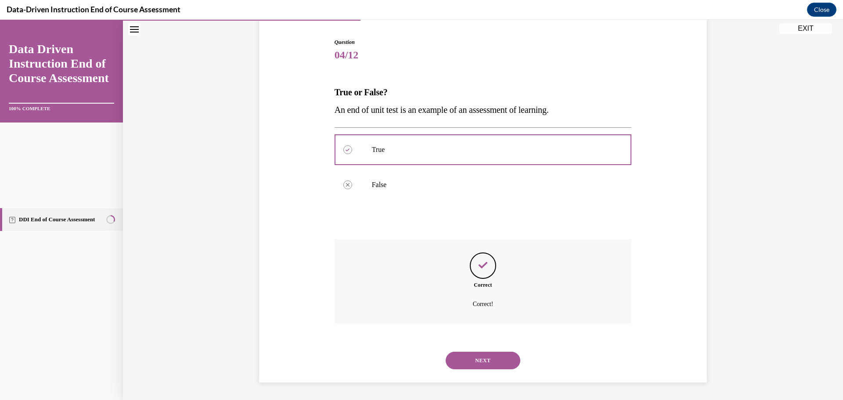
click at [507, 352] on button "NEXT" at bounding box center [483, 361] width 75 height 18
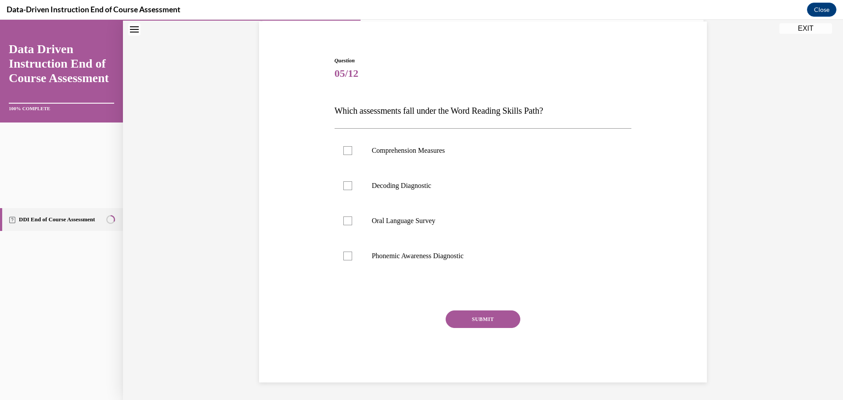
scroll to position [114, 0]
click at [368, 168] on label "Comprehension Measures" at bounding box center [483, 150] width 297 height 35
click at [352, 155] on input "Comprehension Measures" at bounding box center [347, 150] width 9 height 9
checkbox input "true"
click at [360, 203] on label "Decoding Diagnostic" at bounding box center [483, 185] width 297 height 35
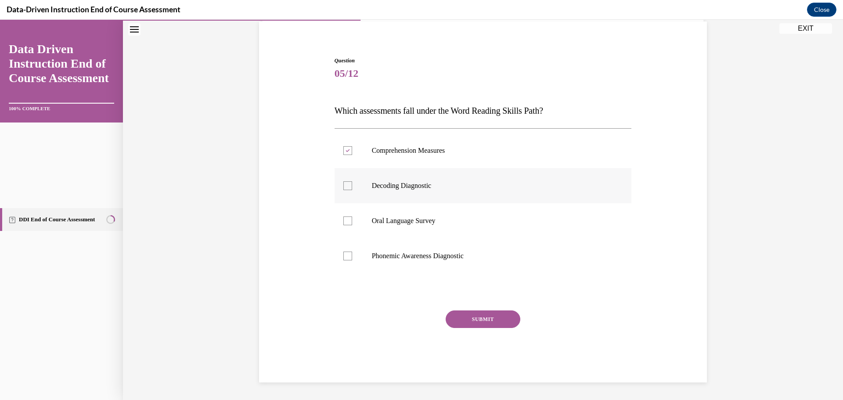
click at [352, 190] on input "Decoding Diagnostic" at bounding box center [347, 185] width 9 height 9
checkbox input "true"
click at [348, 238] on label "Oral Language Survey" at bounding box center [483, 220] width 297 height 35
click at [348, 225] on input "Oral Language Survey" at bounding box center [347, 221] width 9 height 9
checkbox input "true"
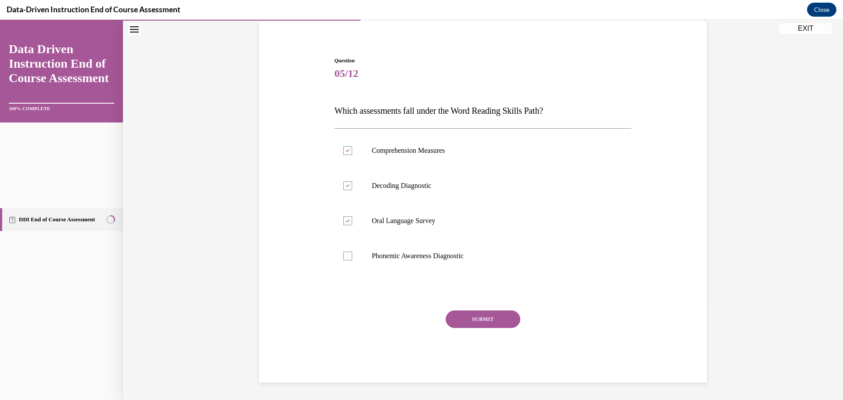
click at [487, 328] on button "SUBMIT" at bounding box center [483, 320] width 75 height 18
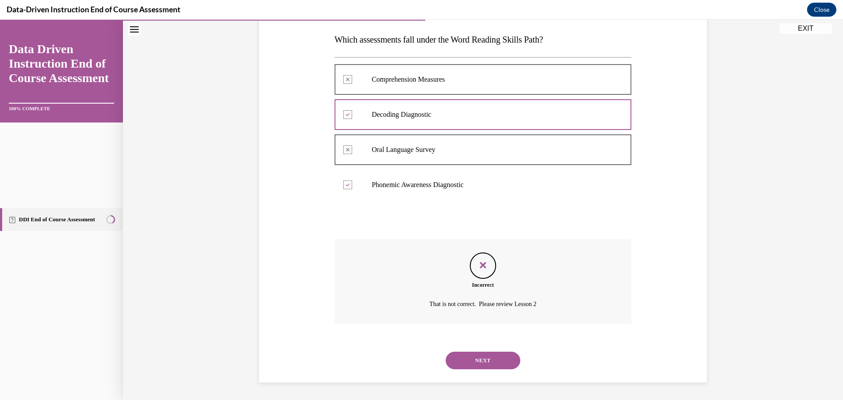
scroll to position [394, 0]
click at [498, 352] on button "NEXT" at bounding box center [483, 361] width 75 height 18
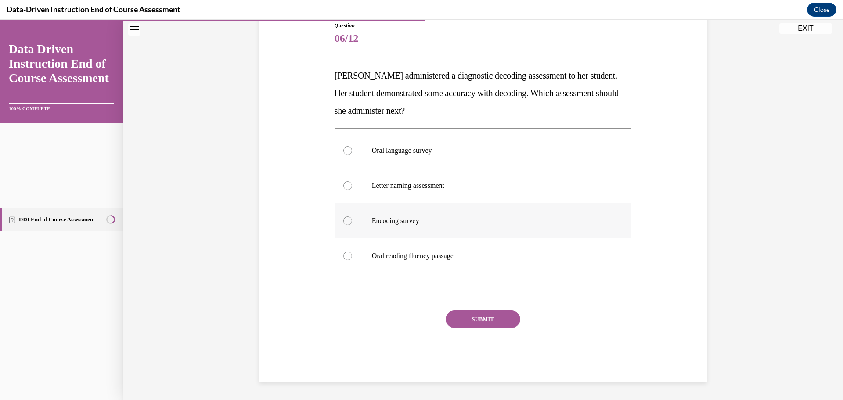
click at [434, 225] on p "Encoding survey" at bounding box center [491, 221] width 238 height 9
click at [352, 225] on input "Encoding survey" at bounding box center [347, 221] width 9 height 9
radio input "true"
click at [512, 311] on button "SUBMIT" at bounding box center [483, 320] width 75 height 18
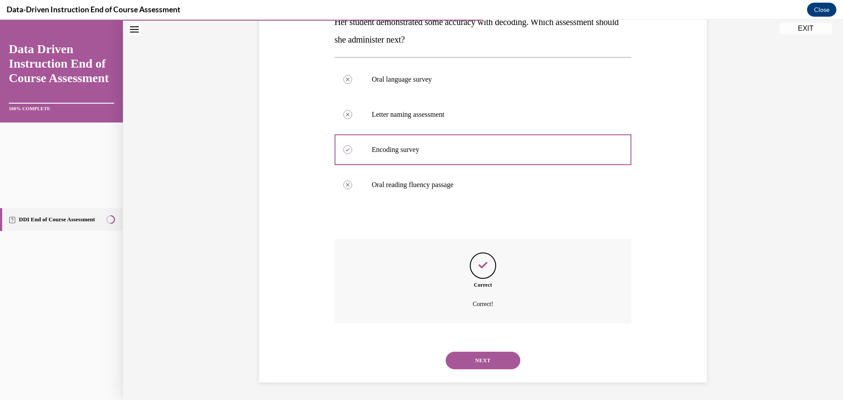
scroll to position [413, 0]
click at [516, 352] on button "NEXT" at bounding box center [483, 361] width 75 height 18
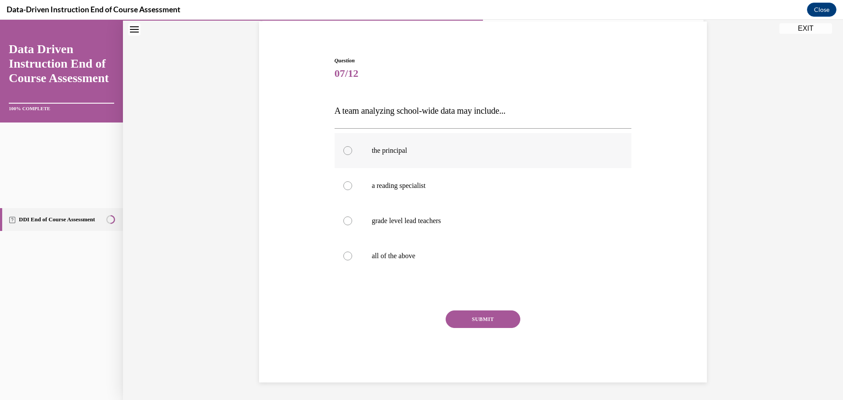
scroll to position [186, 0]
click at [429, 273] on label "all of the above" at bounding box center [483, 255] width 297 height 35
click at [352, 260] on input "all of the above" at bounding box center [347, 256] width 9 height 9
radio input "true"
click at [473, 328] on button "SUBMIT" at bounding box center [483, 320] width 75 height 18
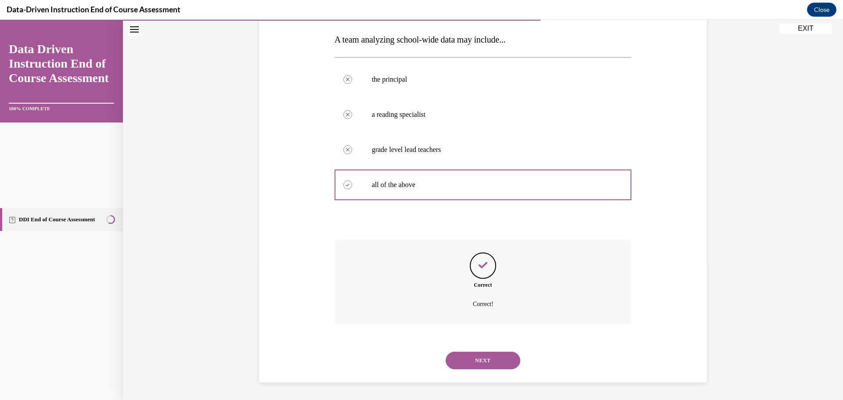
scroll to position [390, 0]
click at [501, 352] on button "NEXT" at bounding box center [483, 361] width 75 height 18
click at [0, 20] on p "True" at bounding box center [0, 20] width 0 height 0
click at [0, 20] on input "True" at bounding box center [0, 20] width 0 height 0
radio input "true"
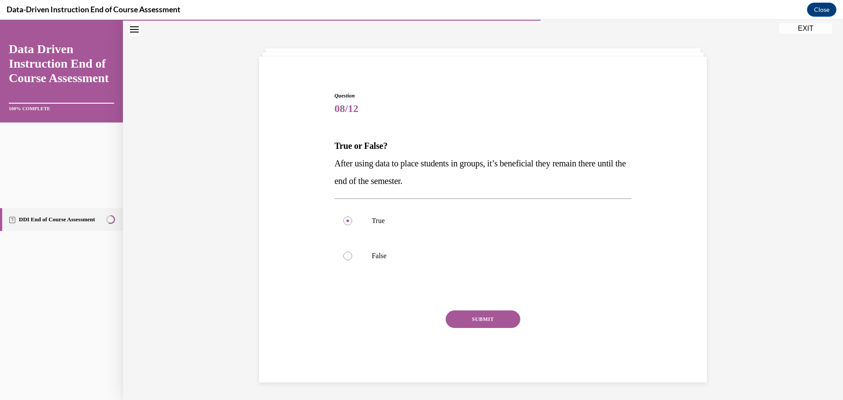
scroll to position [112, 0]
click at [444, 260] on p "False" at bounding box center [491, 256] width 238 height 9
click at [352, 260] on input "False" at bounding box center [347, 256] width 9 height 9
radio input "true"
click at [503, 376] on div "Question 08/12 True or False? After using data to place students in groups, it’…" at bounding box center [483, 237] width 297 height 291
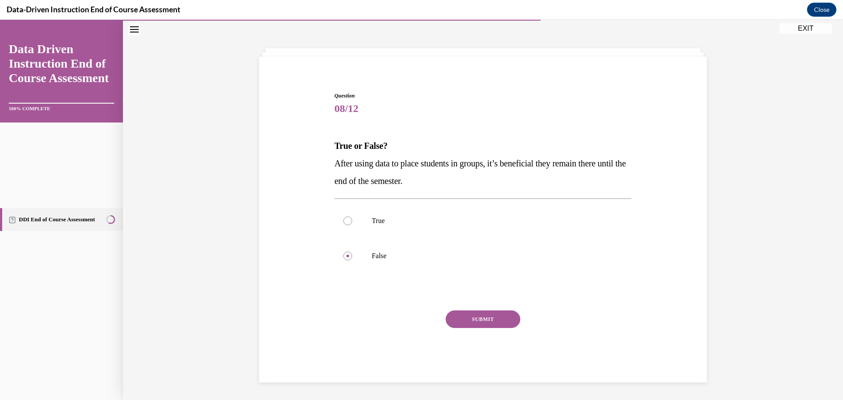
click at [499, 328] on button "SUBMIT" at bounding box center [483, 320] width 75 height 18
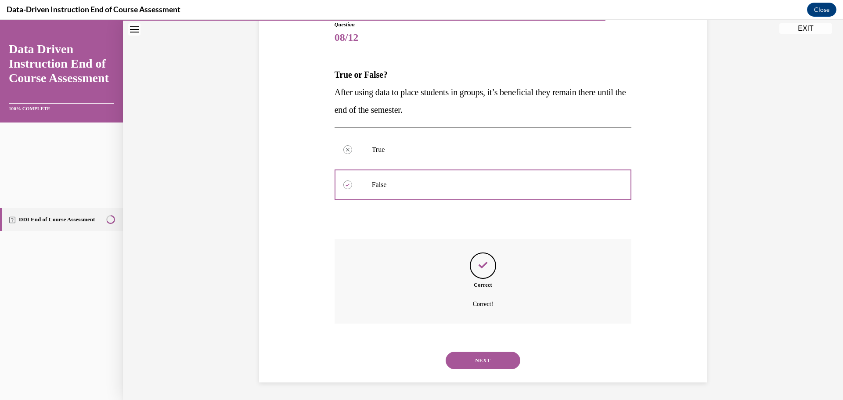
scroll to position [330, 0]
click at [512, 352] on button "NEXT" at bounding box center [483, 361] width 75 height 18
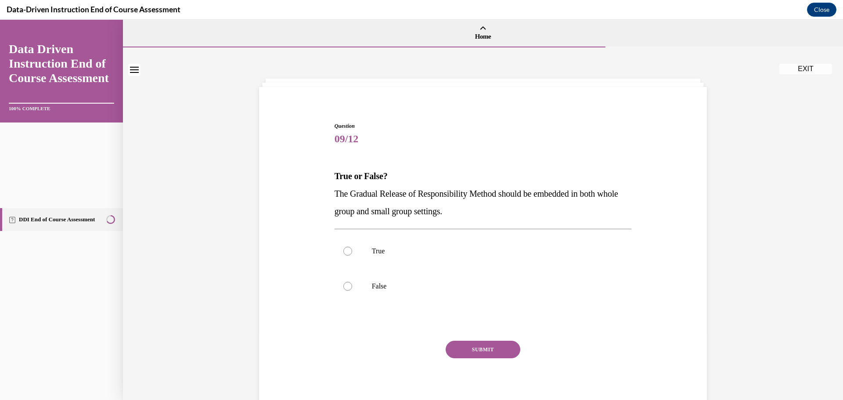
click at [512, 256] on p "True" at bounding box center [491, 251] width 238 height 9
click at [352, 256] on input "True" at bounding box center [347, 251] width 9 height 9
radio input "true"
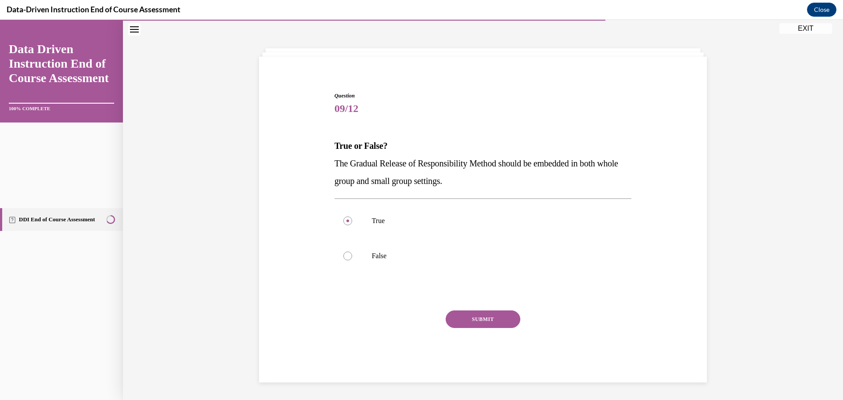
scroll to position [168, 0]
click at [512, 350] on div "SUBMIT" at bounding box center [483, 333] width 297 height 44
click at [513, 328] on button "SUBMIT" at bounding box center [483, 320] width 75 height 18
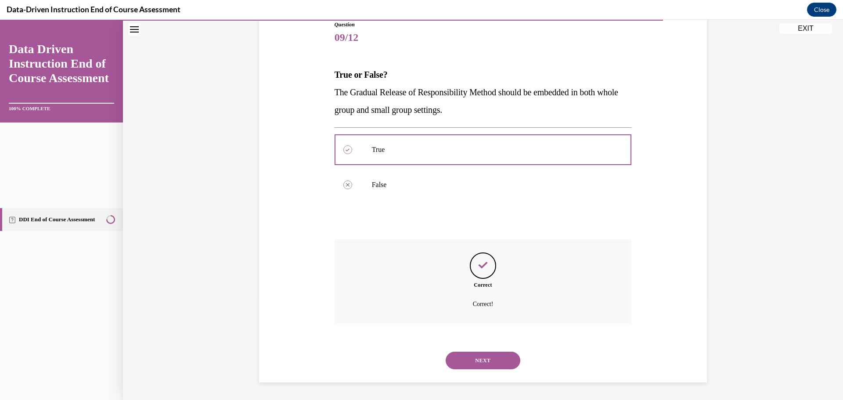
scroll to position [330, 0]
click at [513, 352] on button "NEXT" at bounding box center [483, 361] width 75 height 18
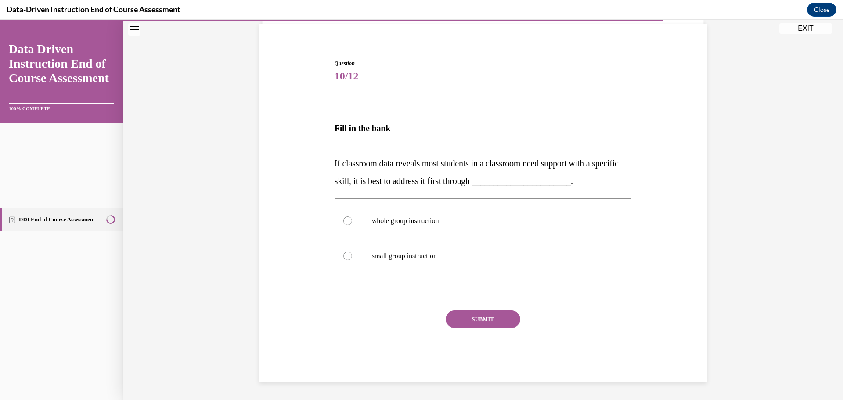
scroll to position [188, 0]
click at [471, 238] on label "whole group instruction" at bounding box center [483, 220] width 297 height 35
click at [352, 225] on input "whole group instruction" at bounding box center [347, 221] width 9 height 9
radio input "true"
click at [502, 328] on button "SUBMIT" at bounding box center [483, 320] width 75 height 18
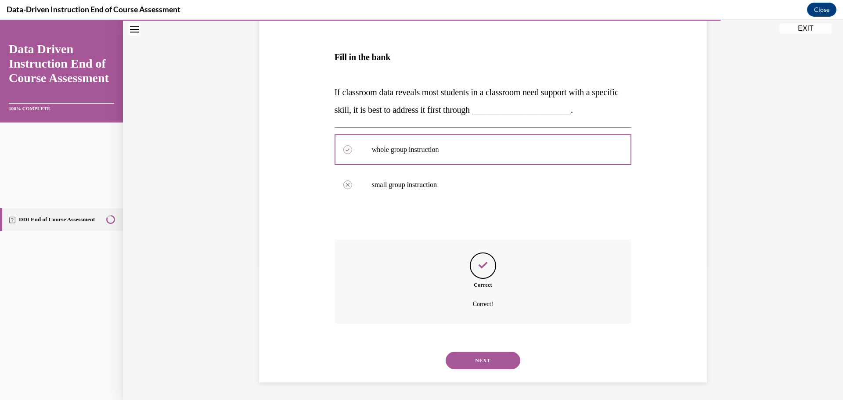
scroll to position [417, 0]
click at [512, 352] on button "NEXT" at bounding box center [483, 361] width 75 height 18
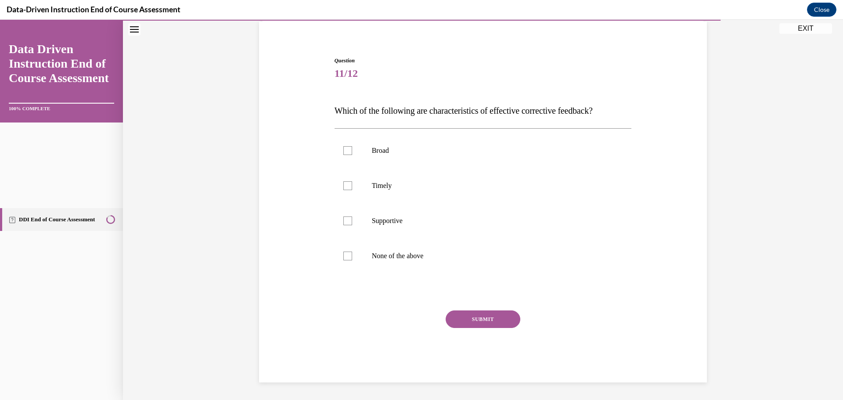
scroll to position [84, 0]
click at [407, 203] on label "Timely" at bounding box center [483, 185] width 297 height 35
click at [352, 190] on input "Timely" at bounding box center [347, 185] width 9 height 9
checkbox input "true"
click at [395, 225] on p "Supportive" at bounding box center [491, 221] width 238 height 9
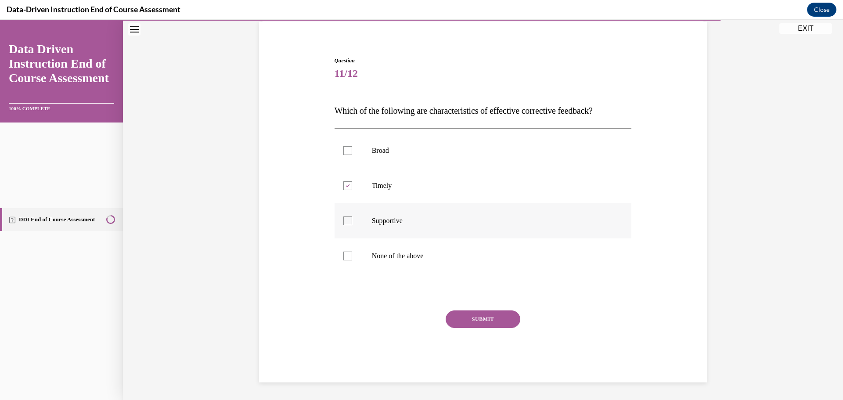
click at [352, 225] on input "Supportive" at bounding box center [347, 221] width 9 height 9
checkbox input "true"
click at [501, 328] on button "SUBMIT" at bounding box center [483, 320] width 75 height 18
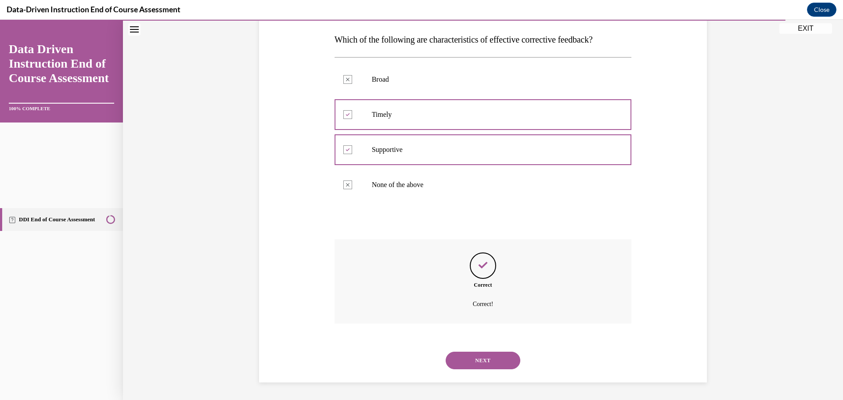
scroll to position [390, 0]
click at [520, 352] on button "NEXT" at bounding box center [483, 361] width 75 height 18
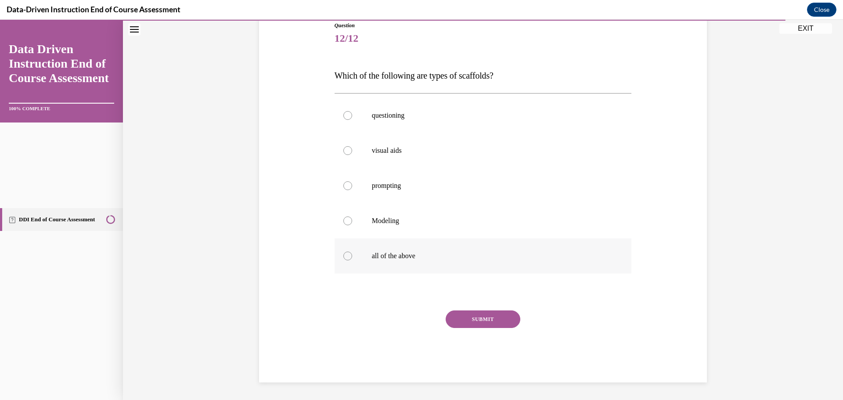
scroll to position [148, 0]
click at [468, 260] on p "all of the above" at bounding box center [491, 256] width 238 height 9
click at [352, 260] on input "all of the above" at bounding box center [347, 256] width 9 height 9
radio input "true"
click at [475, 328] on button "SUBMIT" at bounding box center [483, 320] width 75 height 18
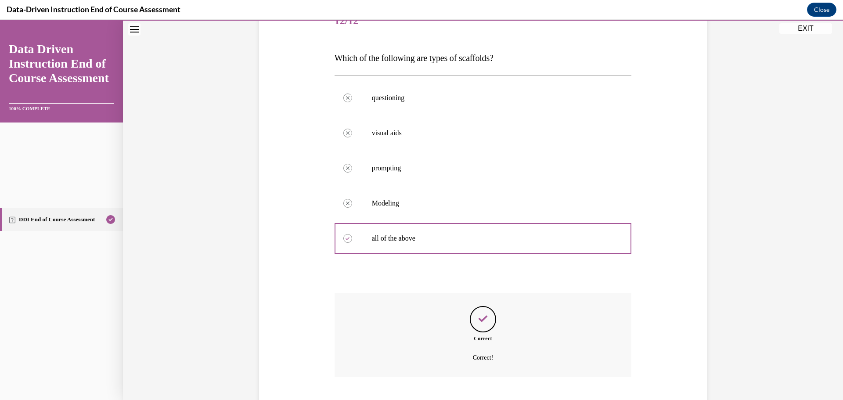
scroll to position [443, 0]
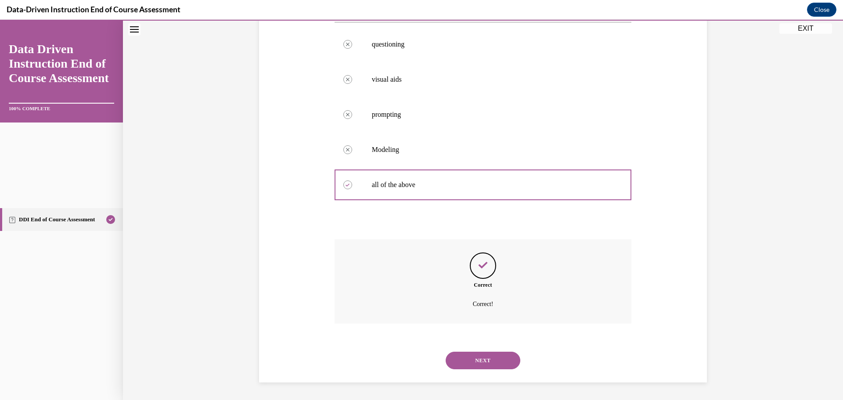
click at [520, 352] on button "NEXT" at bounding box center [483, 361] width 75 height 18
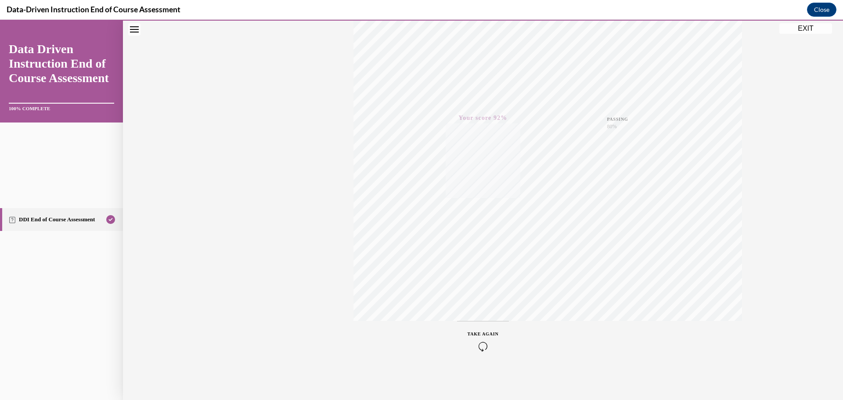
scroll to position [294, 0]
click at [781, 30] on button "EXIT" at bounding box center [806, 28] width 53 height 11
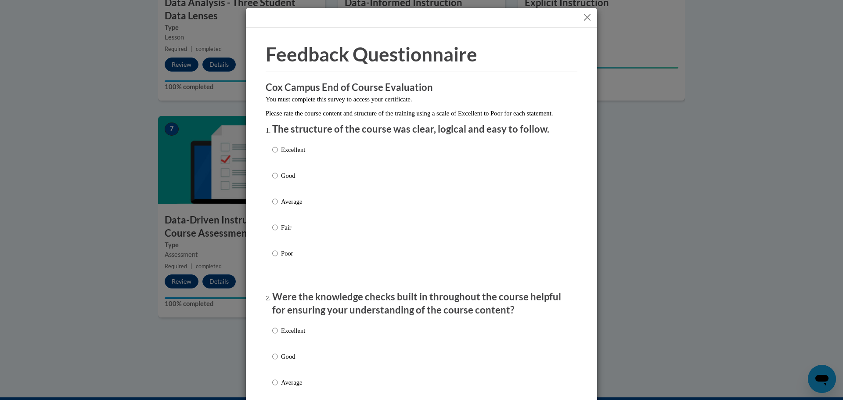
click at [288, 155] on p "Excellent" at bounding box center [293, 150] width 24 height 10
click at [278, 155] on input "Excellent" at bounding box center [275, 150] width 6 height 10
radio input "true"
click at [285, 346] on label "Excellent" at bounding box center [288, 338] width 33 height 24
click at [278, 336] on input "Excellent" at bounding box center [275, 331] width 6 height 10
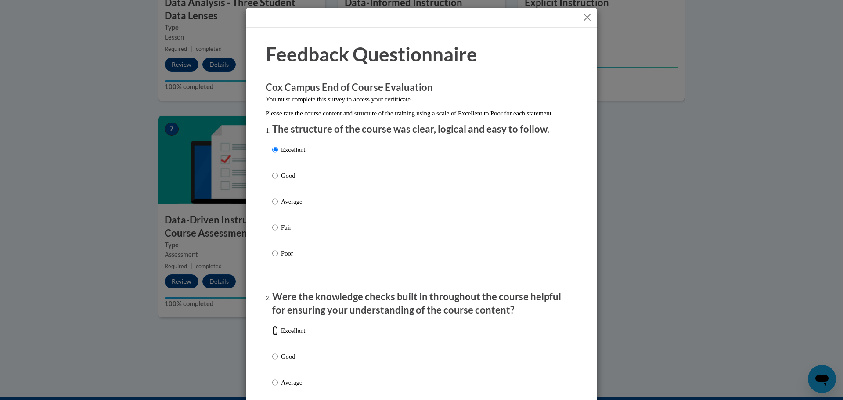
radio input "true"
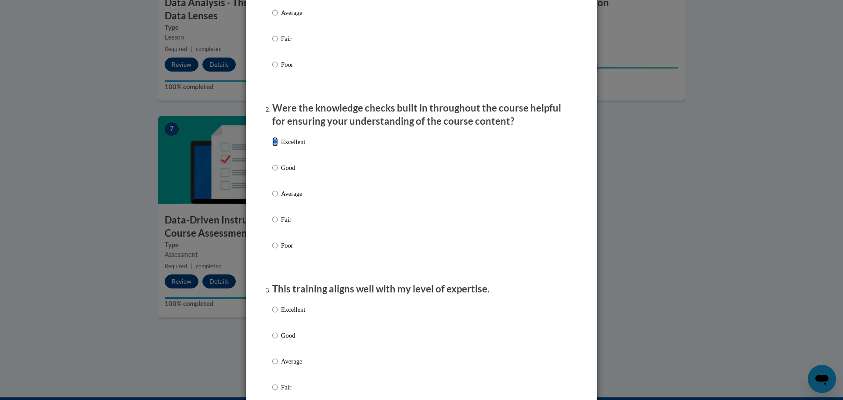
scroll to position [191, 0]
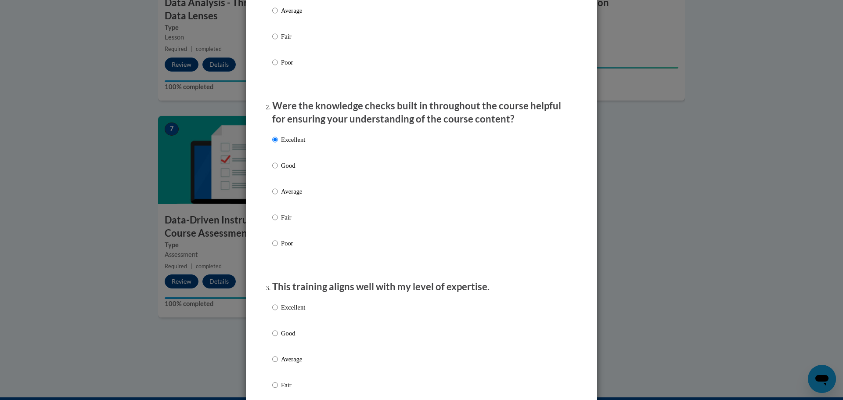
click at [284, 312] on p "Excellent" at bounding box center [293, 308] width 24 height 10
click at [278, 312] on input "Excellent" at bounding box center [275, 308] width 6 height 10
radio input "true"
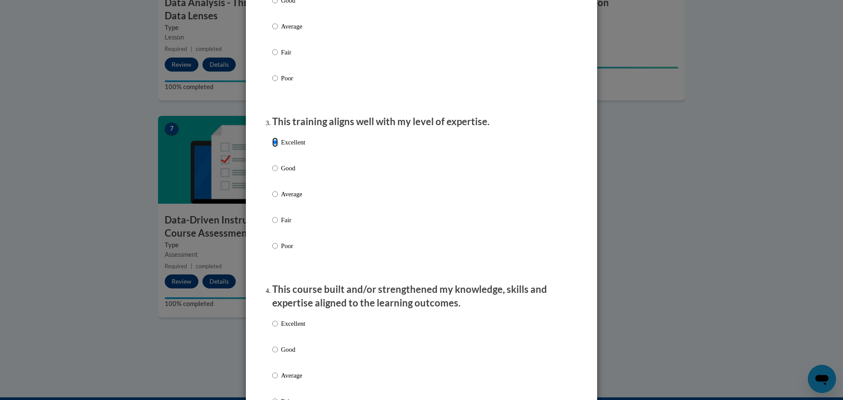
scroll to position [357, 0]
click at [305, 339] on div "Excellent Good Average Fair Poor" at bounding box center [421, 385] width 299 height 143
click at [292, 328] on p "Excellent" at bounding box center [293, 323] width 24 height 10
click at [278, 328] on input "Excellent" at bounding box center [275, 323] width 6 height 10
radio input "true"
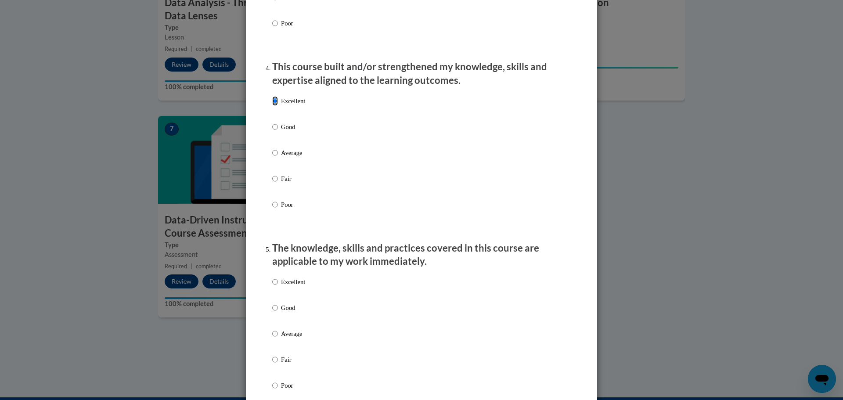
scroll to position [579, 0]
click at [285, 286] on p "Excellent" at bounding box center [293, 282] width 24 height 10
click at [278, 286] on input "Excellent" at bounding box center [275, 282] width 6 height 10
radio input "true"
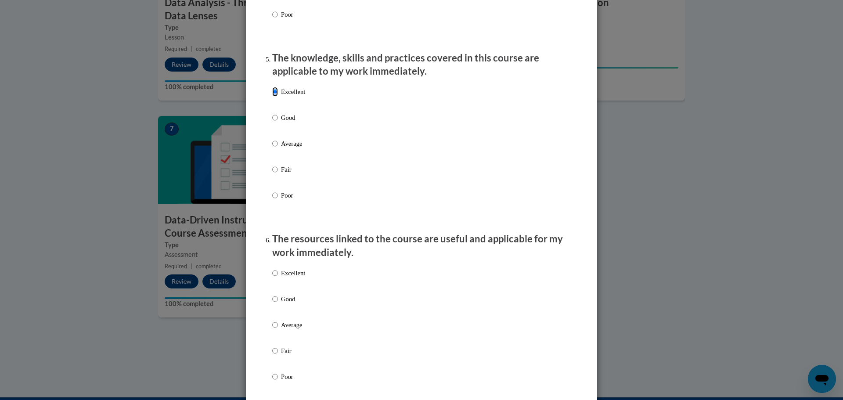
scroll to position [772, 0]
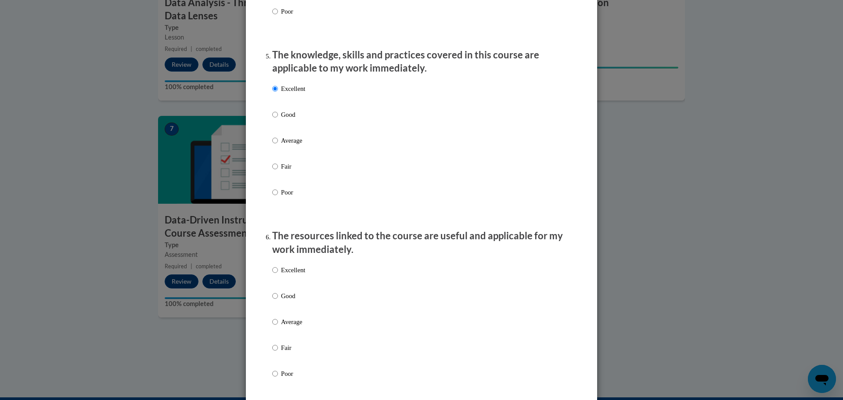
click at [284, 275] on p "Excellent" at bounding box center [293, 270] width 24 height 10
click at [278, 275] on input "Excellent" at bounding box center [275, 270] width 6 height 10
radio input "true"
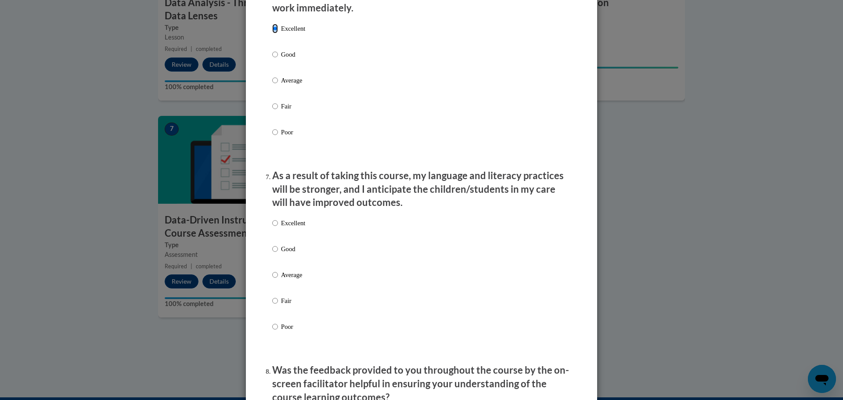
scroll to position [1014, 0]
click at [281, 226] on p "Excellent" at bounding box center [293, 223] width 24 height 10
click at [278, 226] on input "Excellent" at bounding box center [275, 223] width 6 height 10
radio input "true"
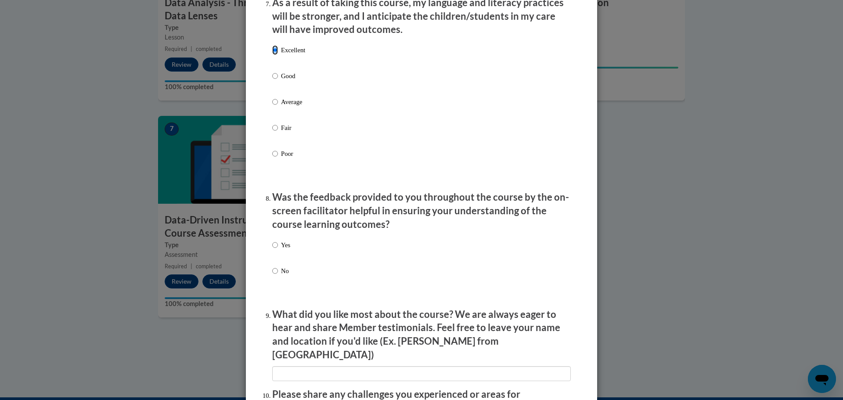
scroll to position [1188, 0]
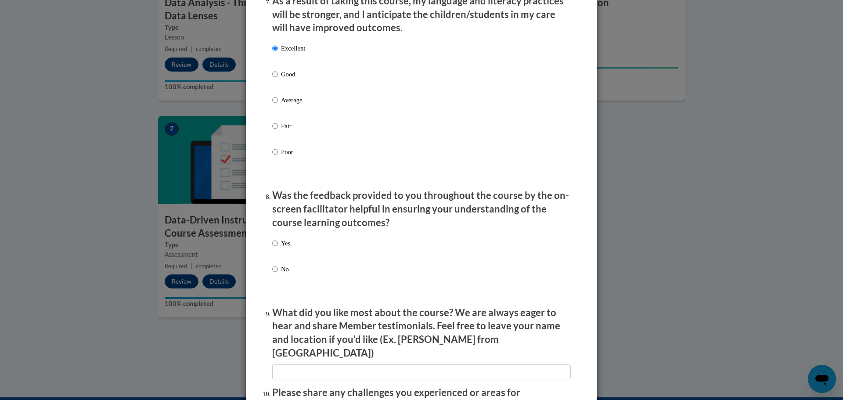
click at [282, 248] on p "Yes" at bounding box center [285, 243] width 9 height 10
click at [278, 248] on input "Yes" at bounding box center [275, 243] width 6 height 10
radio input "true"
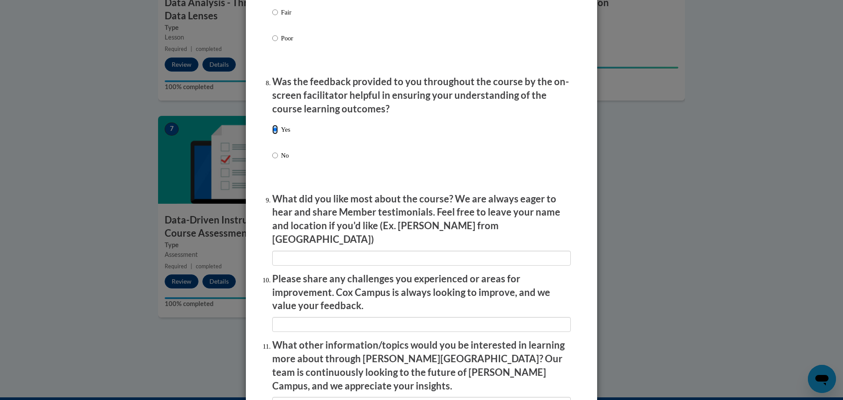
scroll to position [1425, 0]
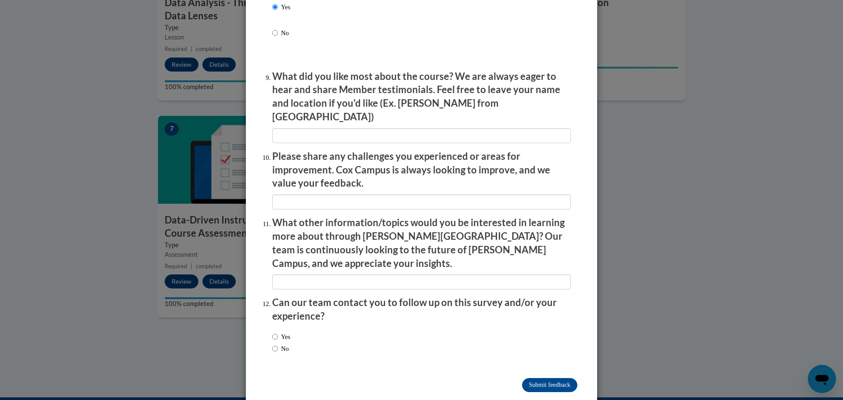
click at [278, 332] on label "Yes" at bounding box center [281, 337] width 18 height 10
click at [278, 332] on input "Yes" at bounding box center [275, 337] width 6 height 10
radio input "true"
click at [522, 378] on input "Submit feedback" at bounding box center [549, 385] width 55 height 14
click at [538, 378] on input "Submitting" at bounding box center [549, 385] width 55 height 14
